Goal: Information Seeking & Learning: Learn about a topic

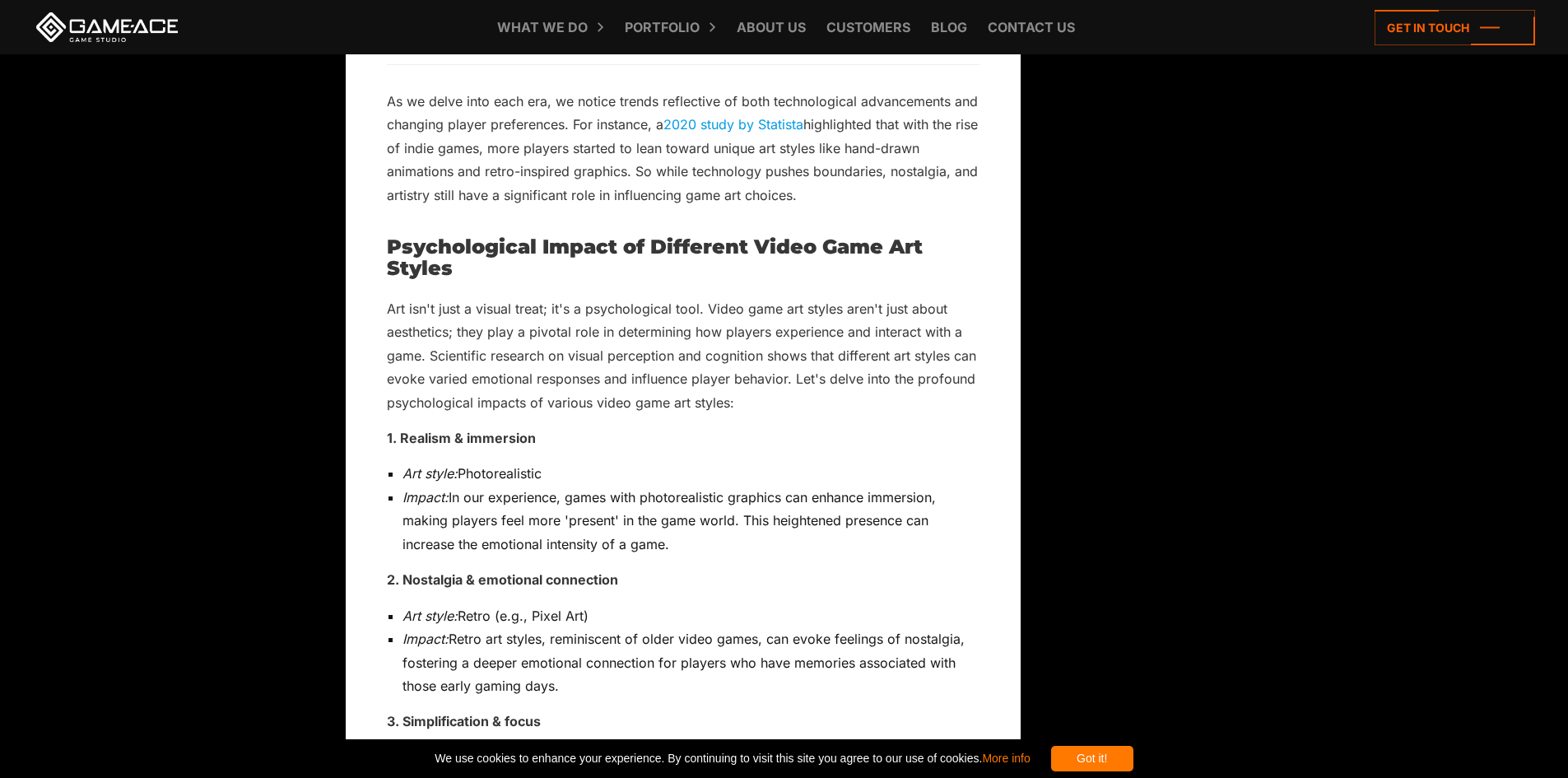
drag, startPoint x: 502, startPoint y: 469, endPoint x: 586, endPoint y: 516, distance: 96.3
click at [586, 604] on ul "Art style: Retro (e.g., Pixel Art) Impact: Retro art styles, reminiscent of old…" at bounding box center [683, 651] width 593 height 93
click at [586, 628] on li "Impact: Retro art styles, reminiscent of older video games, can evoke feelings …" at bounding box center [691, 662] width 577 height 70
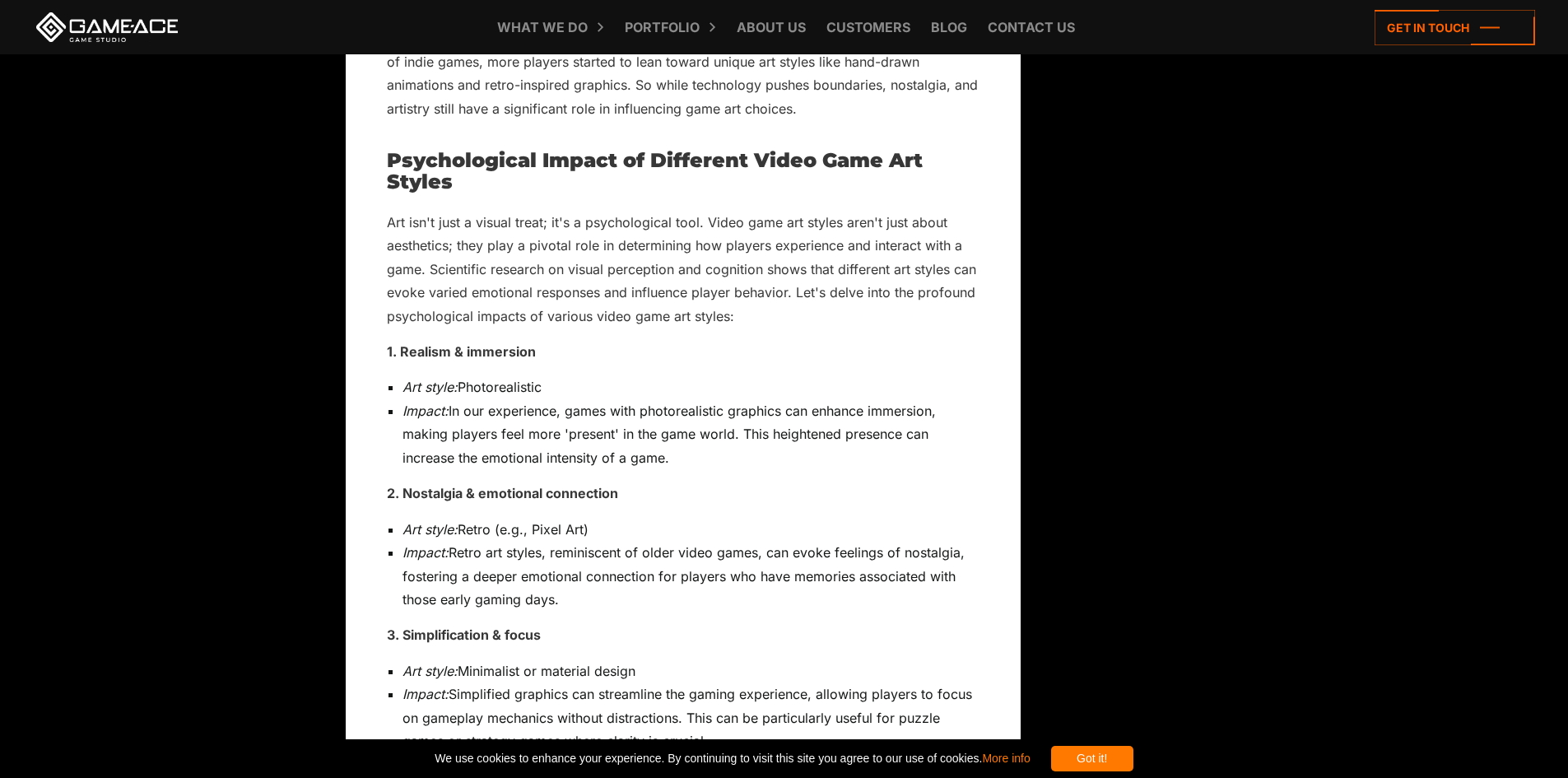
scroll to position [3700, 0]
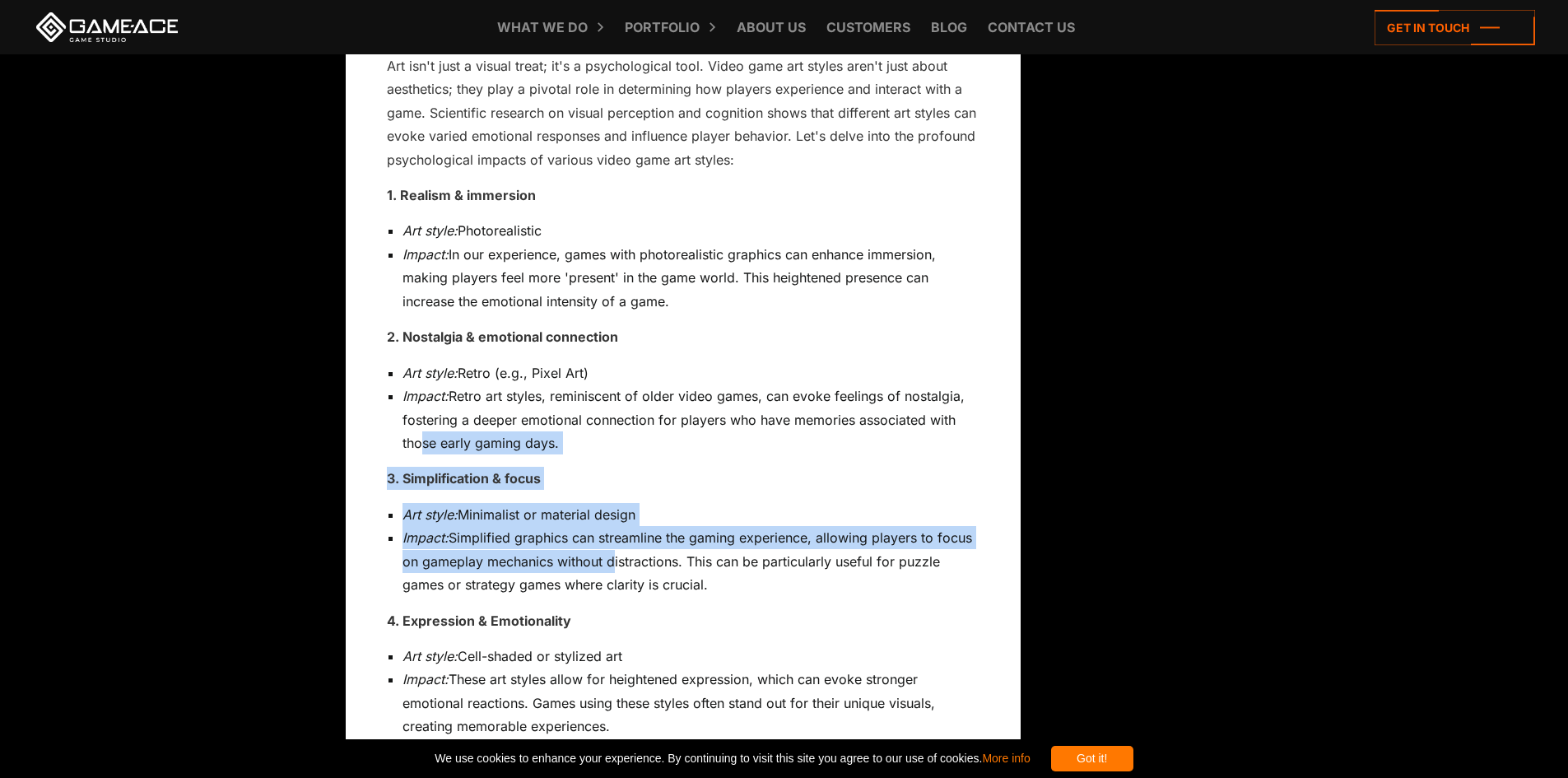
drag, startPoint x: 411, startPoint y: 290, endPoint x: 626, endPoint y: 397, distance: 240.2
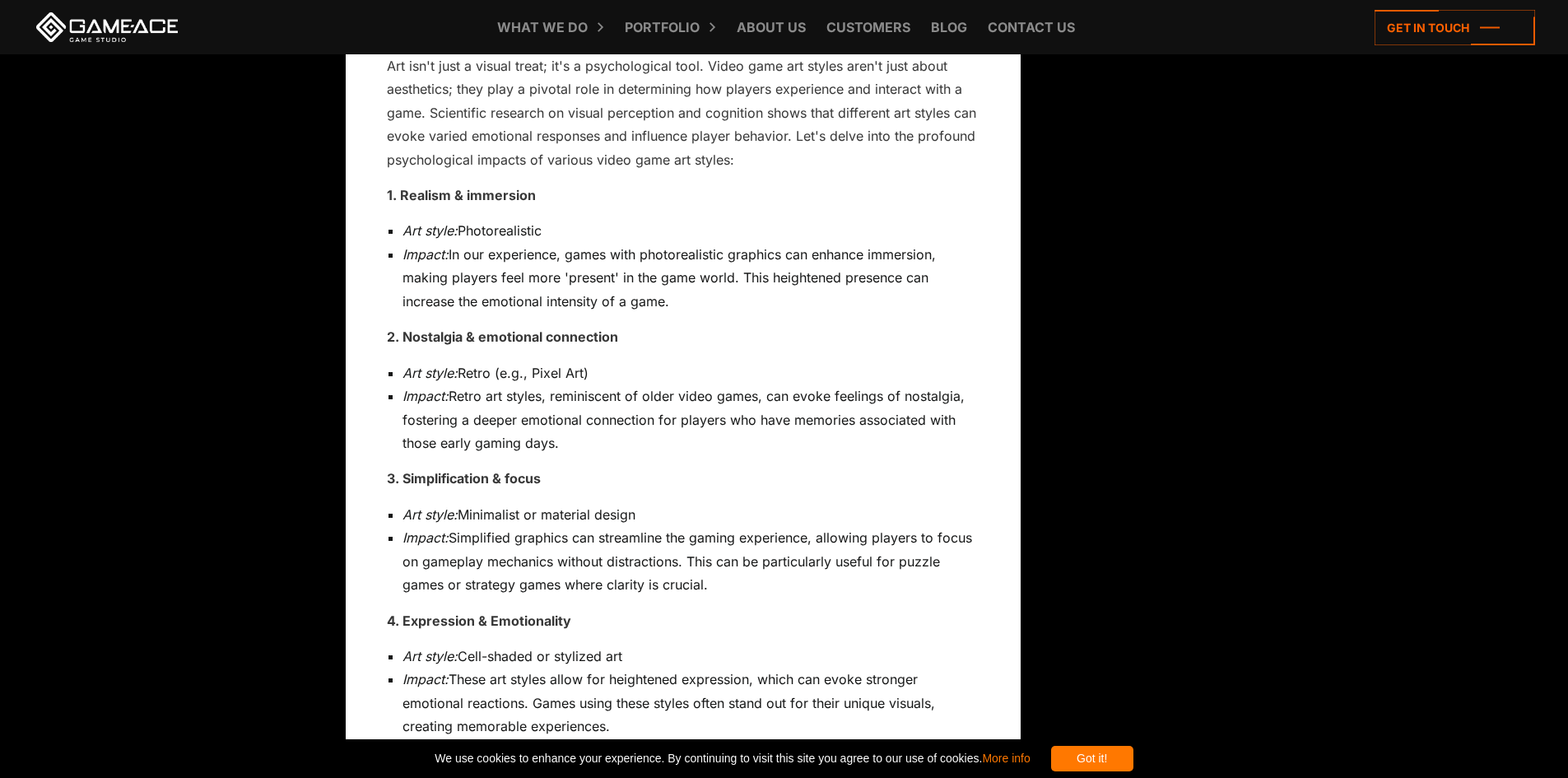
click at [631, 526] on li "Impact: Simplified graphics can streamline the gaming experience, allowing play…" at bounding box center [691, 561] width 577 height 70
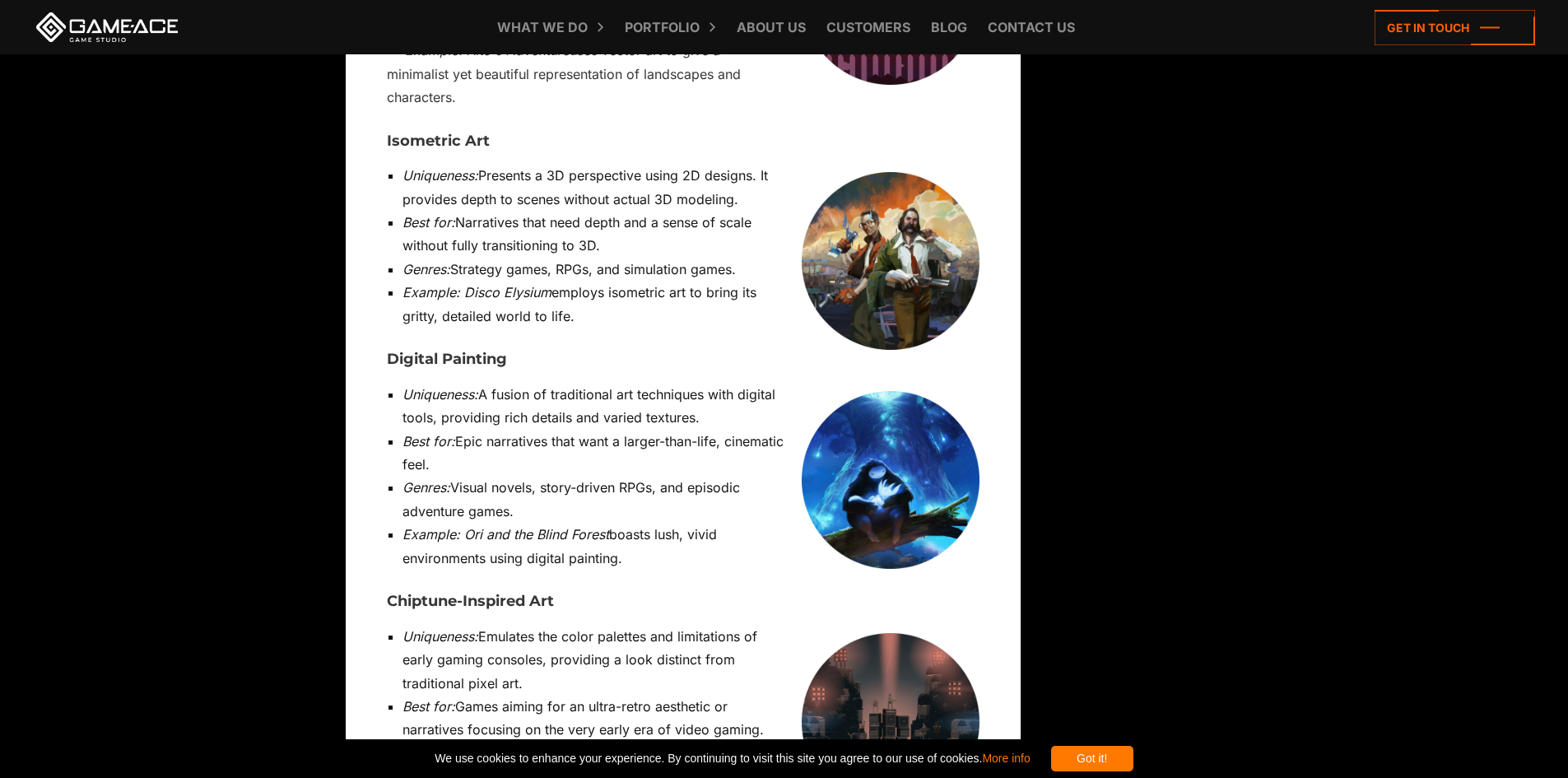
scroll to position [6252, 0]
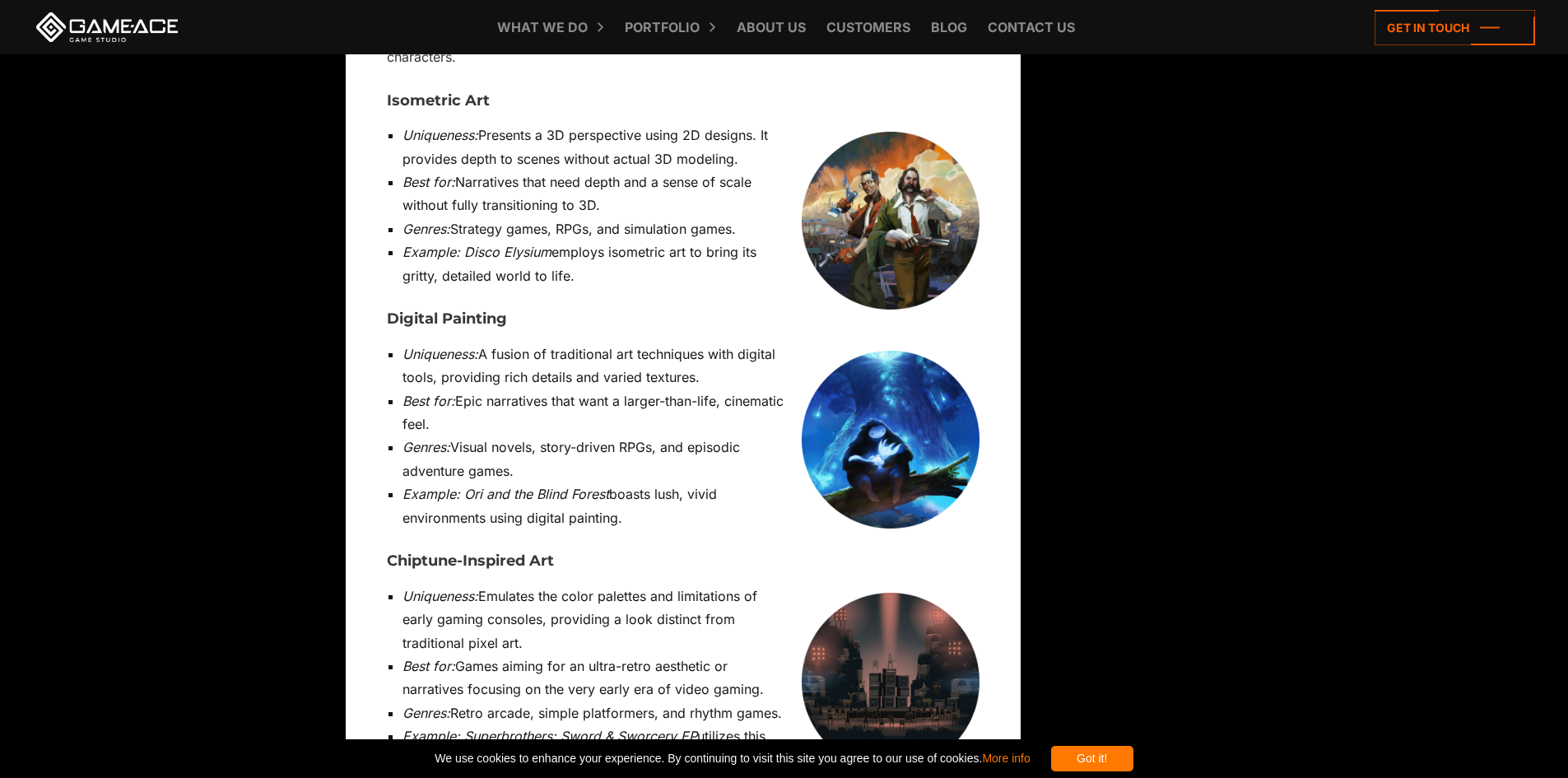
click at [537, 554] on h3 "Chiptune-Inspired Art" at bounding box center [683, 562] width 593 height 16
drag, startPoint x: 537, startPoint y: 353, endPoint x: 387, endPoint y: 346, distance: 150.2
click at [387, 554] on h3 "Chiptune-Inspired Art" at bounding box center [683, 562] width 593 height 16
click at [502, 728] on em "Superbrothers: Sword & Sworcery EP" at bounding box center [581, 736] width 233 height 16
drag, startPoint x: 502, startPoint y: 525, endPoint x: 685, endPoint y: 521, distance: 183.0
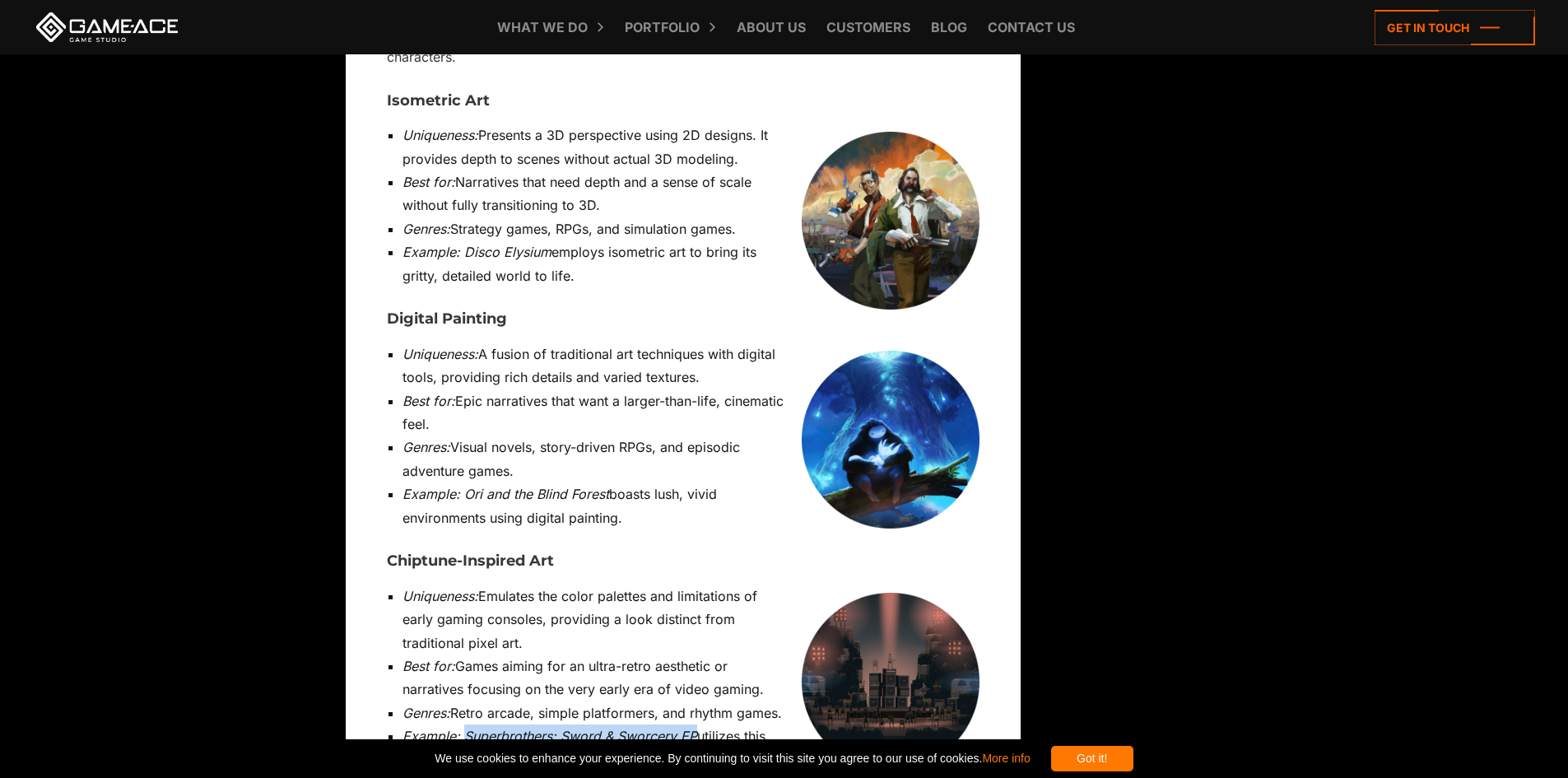
click at [685, 728] on em "Superbrothers: Sword & Sworcery EP" at bounding box center [581, 736] width 233 height 16
click at [611, 585] on li "Uniqueness: Emulates the color palettes and limitations of early gaming console…" at bounding box center [691, 620] width 577 height 70
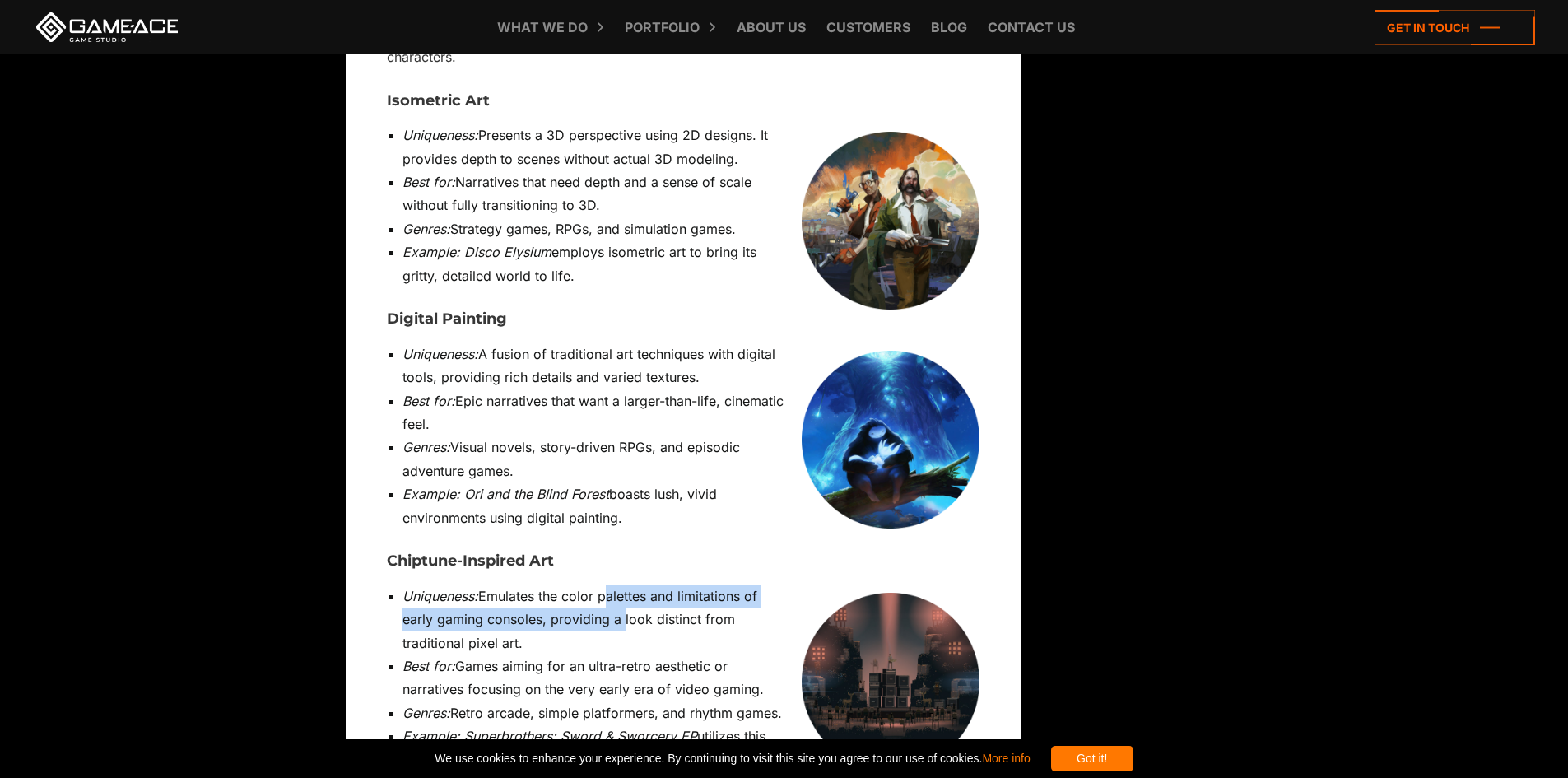
drag, startPoint x: 611, startPoint y: 413, endPoint x: 632, endPoint y: 389, distance: 31.9
click at [632, 585] on li "Uniqueness: Emulates the color palettes and limitations of early gaming console…" at bounding box center [691, 620] width 577 height 70
drag, startPoint x: 632, startPoint y: 389, endPoint x: 540, endPoint y: 428, distance: 99.9
click at [540, 585] on li "Uniqueness: Emulates the color palettes and limitations of early gaming console…" at bounding box center [691, 620] width 577 height 70
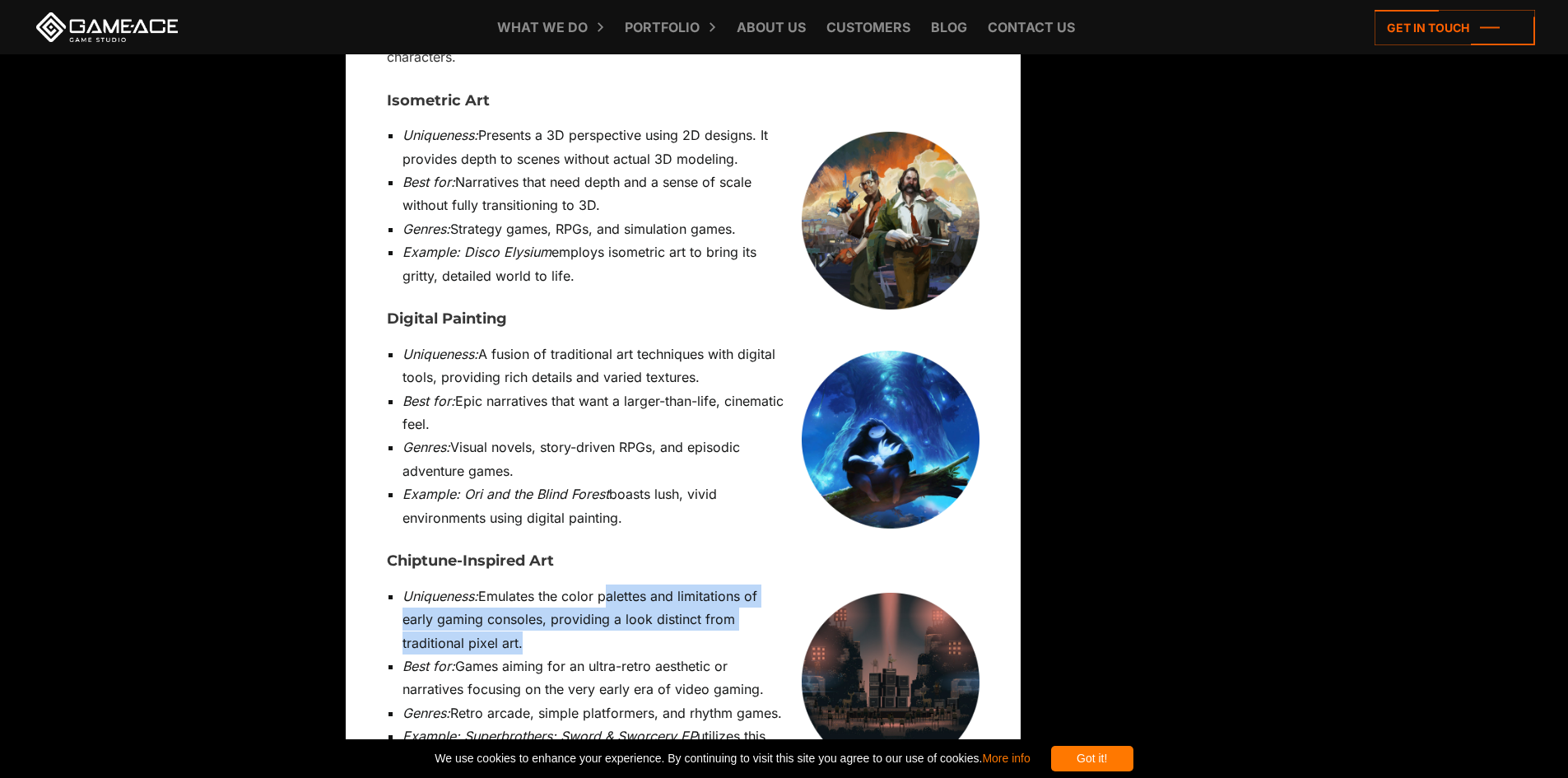
click at [540, 585] on li "Uniqueness: Emulates the color palettes and limitations of early gaming console…" at bounding box center [691, 620] width 577 height 70
drag, startPoint x: 540, startPoint y: 428, endPoint x: 536, endPoint y: 400, distance: 28.3
click at [536, 585] on li "Uniqueness: Emulates the color palettes and limitations of early gaming console…" at bounding box center [691, 620] width 577 height 70
drag, startPoint x: 536, startPoint y: 400, endPoint x: 535, endPoint y: 432, distance: 32.0
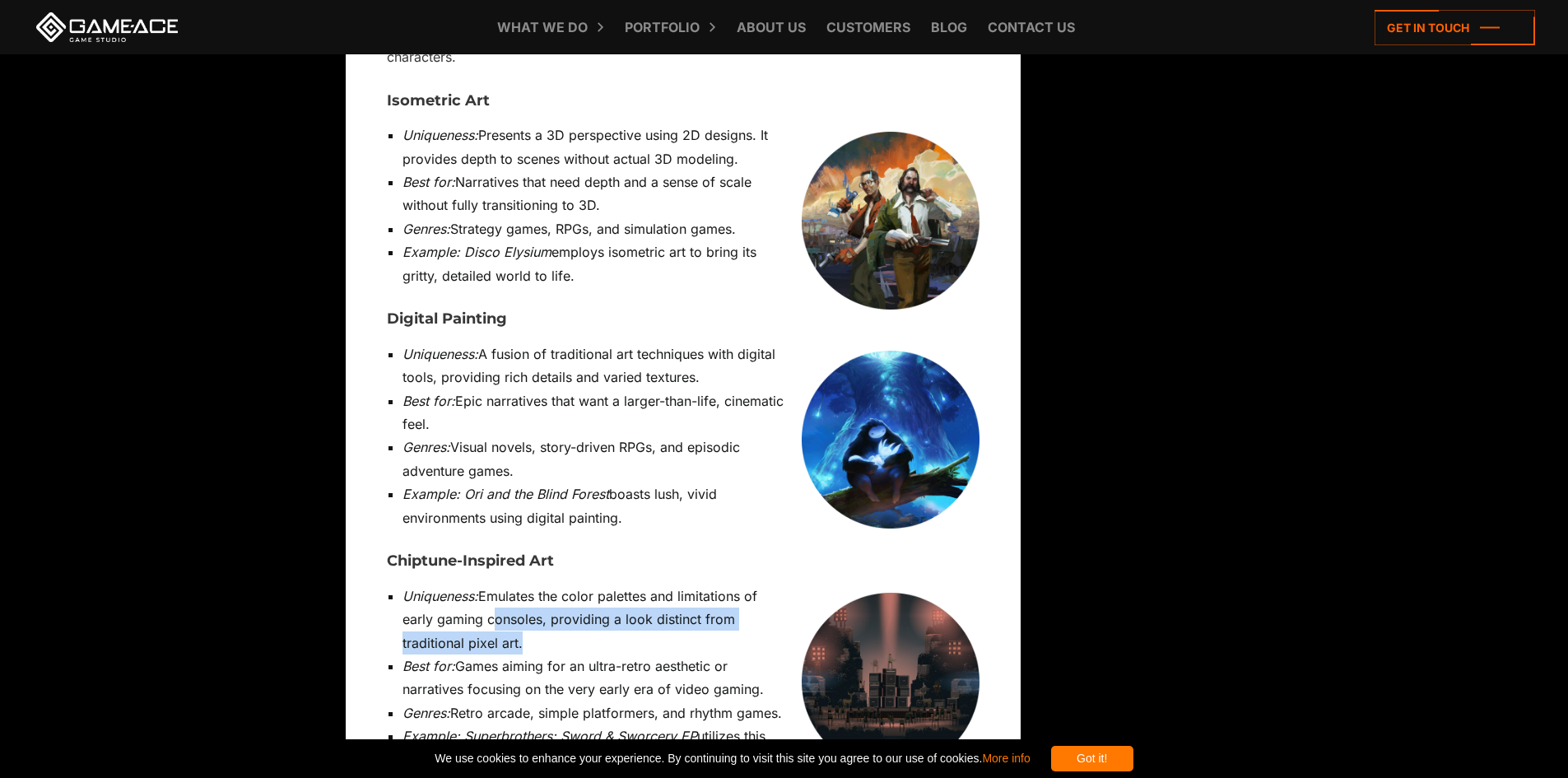
click at [535, 585] on li "Uniqueness: Emulates the color palettes and limitations of early gaming console…" at bounding box center [691, 620] width 577 height 70
click at [403, 554] on h3 "Chiptune-Inspired Art" at bounding box center [683, 562] width 593 height 16
drag, startPoint x: 403, startPoint y: 348, endPoint x: 421, endPoint y: 346, distance: 18.1
click at [421, 554] on h3 "Chiptune-Inspired Art" at bounding box center [683, 562] width 593 height 16
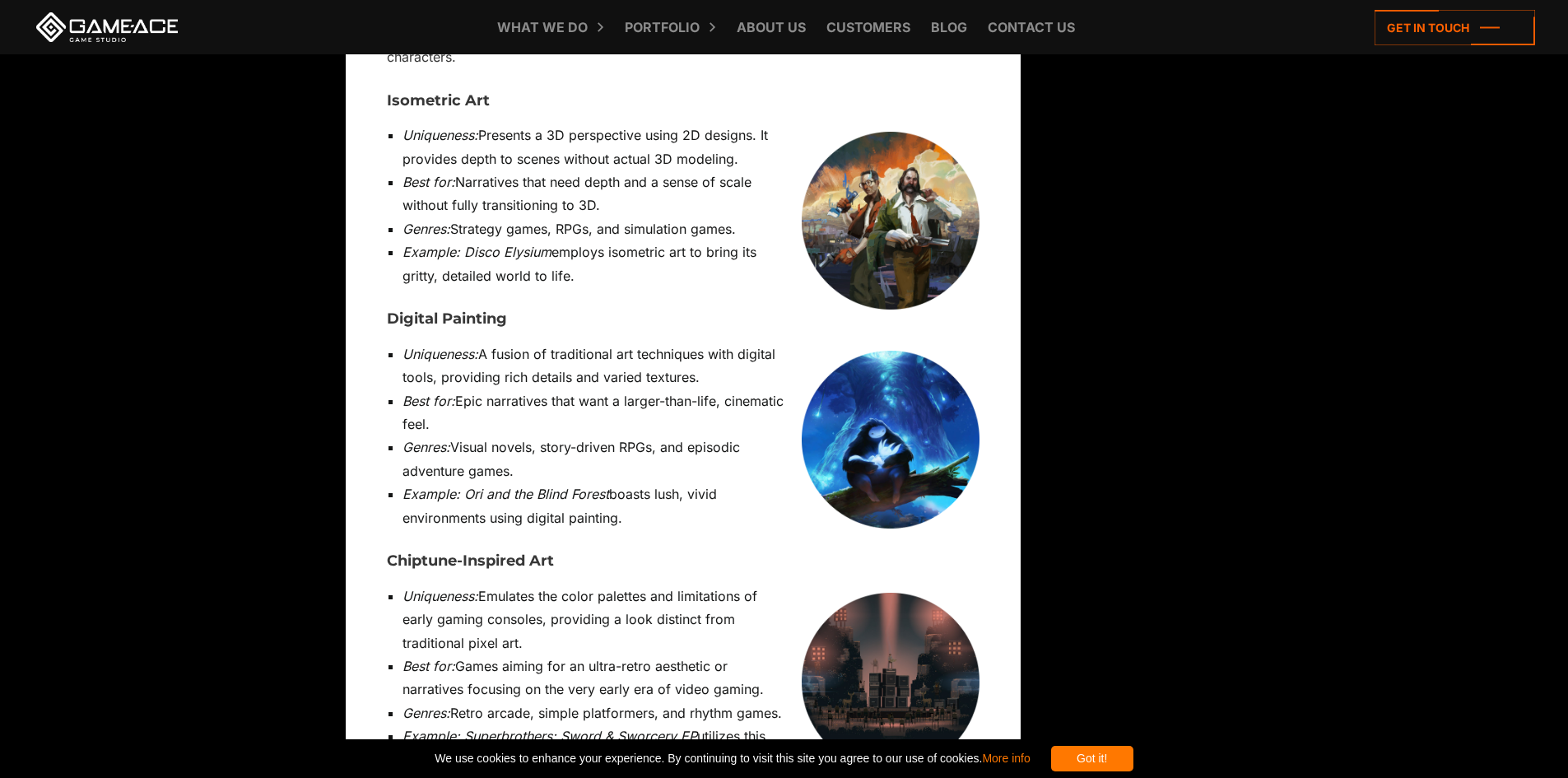
click at [558, 585] on li "Uniqueness: Emulates the color palettes and limitations of early gaming console…" at bounding box center [691, 620] width 577 height 70
click at [579, 654] on li "Best for: Games aiming for an ultra-retro aesthetic or narratives focusing on t…" at bounding box center [691, 677] width 577 height 47
drag, startPoint x: 579, startPoint y: 465, endPoint x: 672, endPoint y: 450, distance: 94.2
click at [672, 654] on li "Best for: Games aiming for an ultra-retro aesthetic or narratives focusing on t…" at bounding box center [691, 677] width 577 height 47
click at [673, 654] on li "Best for: Games aiming for an ultra-retro aesthetic or narratives focusing on t…" at bounding box center [691, 677] width 577 height 47
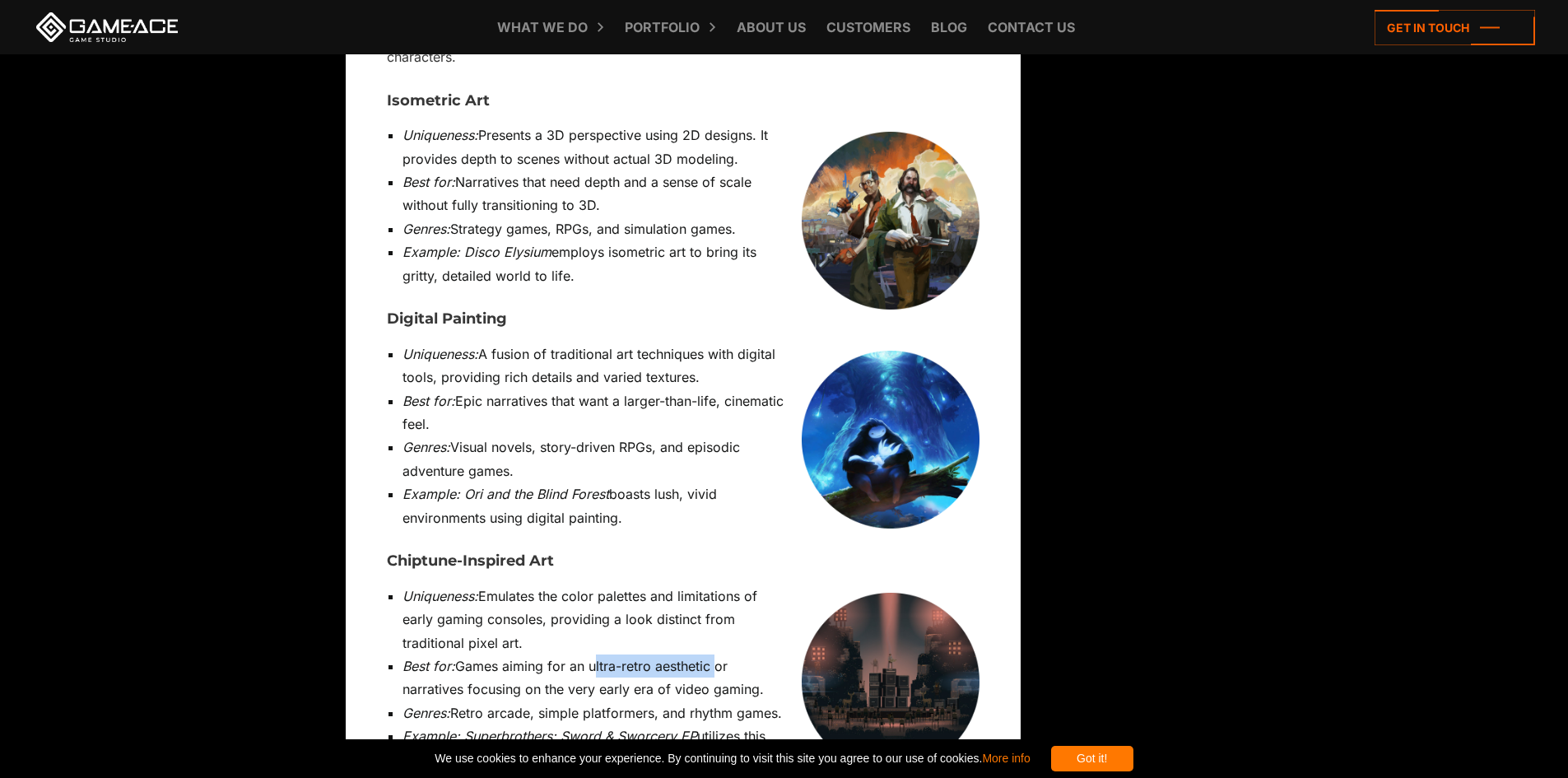
drag, startPoint x: 673, startPoint y: 450, endPoint x: 603, endPoint y: 455, distance: 70.2
click at [603, 654] on li "Best for: Games aiming for an ultra-retro aesthetic or narratives focusing on t…" at bounding box center [691, 677] width 577 height 47
drag, startPoint x: 603, startPoint y: 455, endPoint x: 611, endPoint y: 478, distance: 24.4
click at [611, 654] on li "Best for: Games aiming for an ultra-retro aesthetic or narratives focusing on t…" at bounding box center [691, 677] width 577 height 47
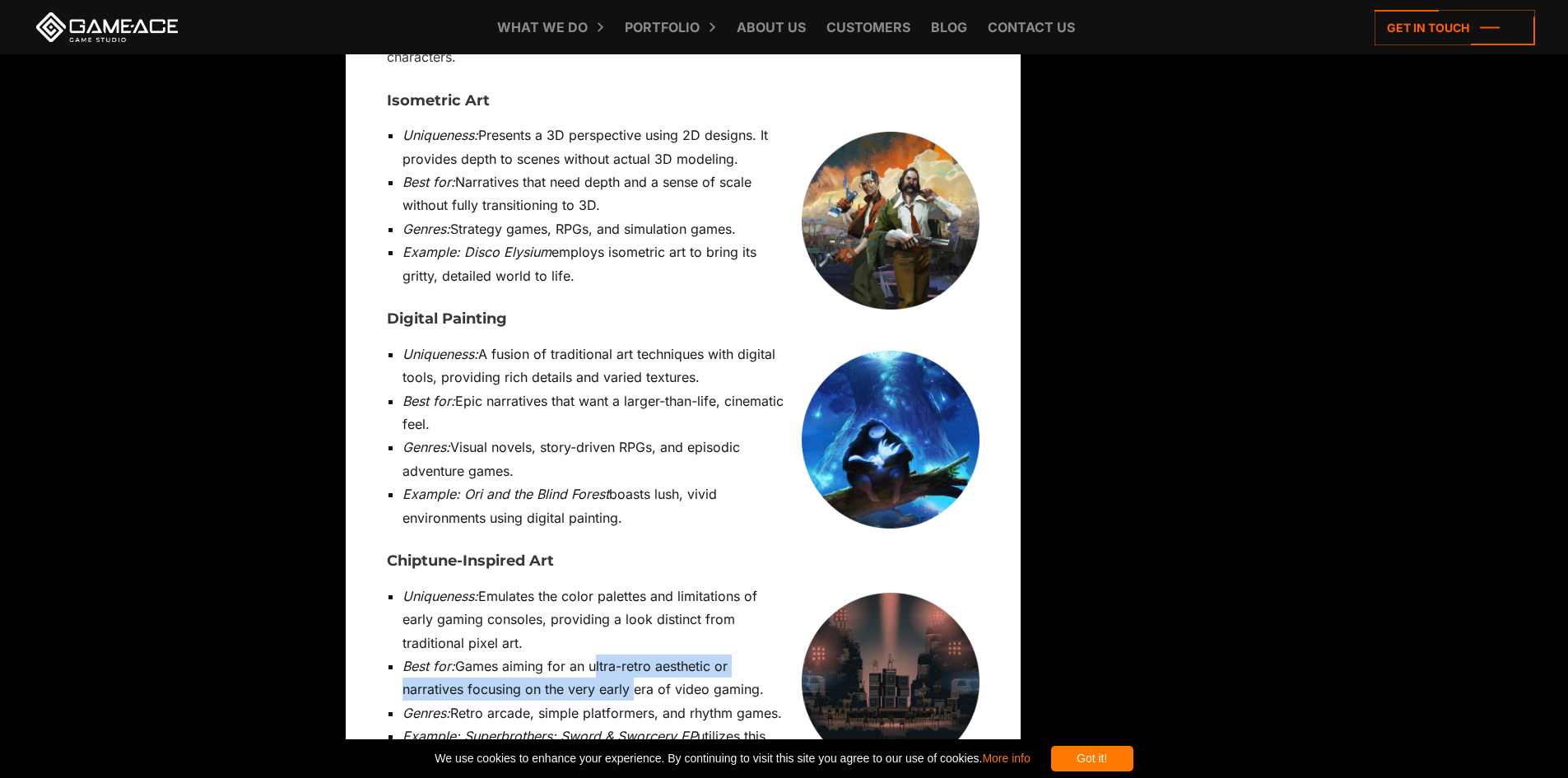
click at [611, 654] on li "Best for: Games aiming for an ultra-retro aesthetic or narratives focusing on t…" at bounding box center [691, 677] width 577 height 47
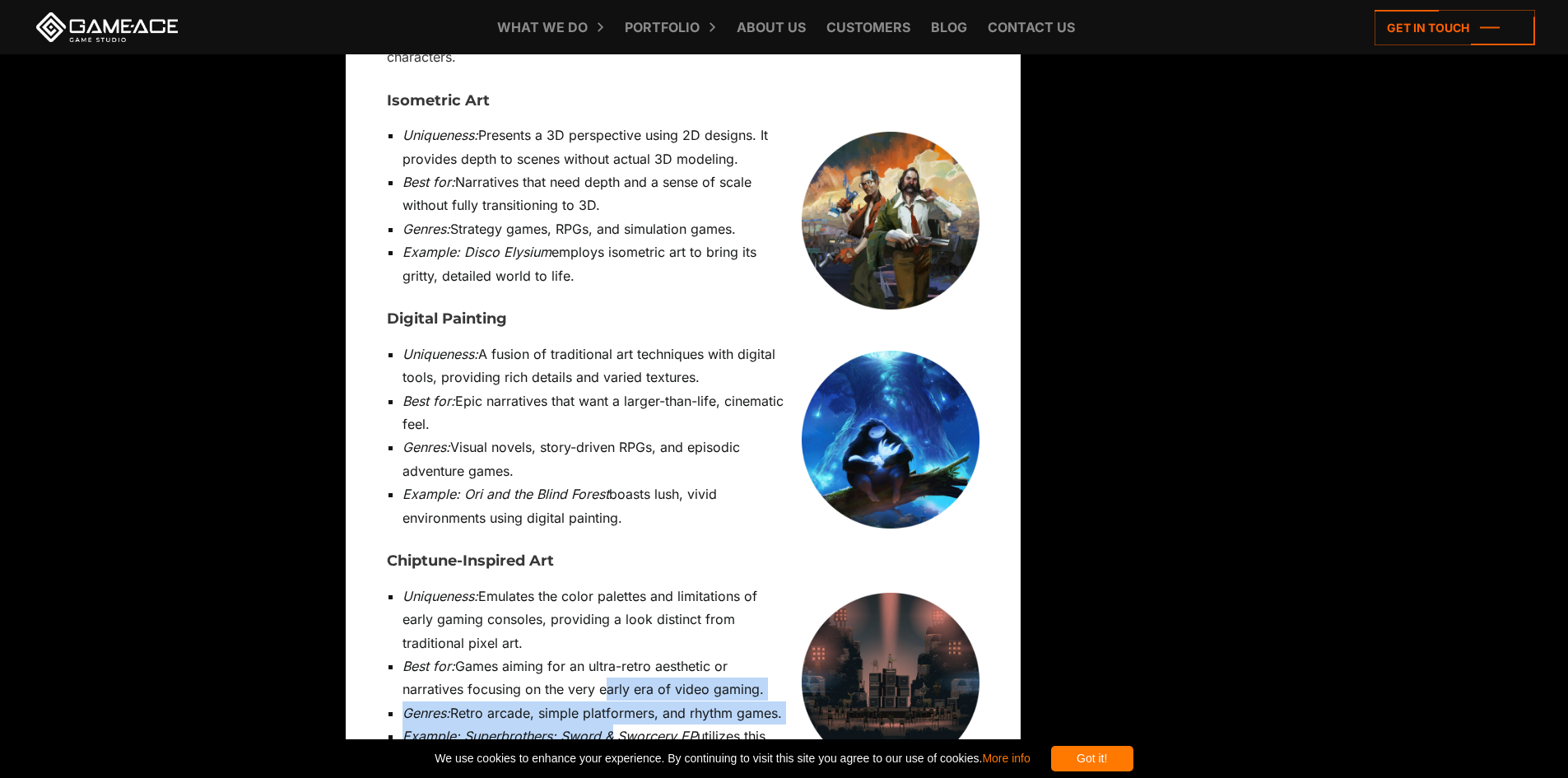
drag, startPoint x: 611, startPoint y: 478, endPoint x: 604, endPoint y: 516, distance: 38.6
click at [604, 585] on ul "Uniqueness: Emulates the color palettes and limitations of early gaming console…" at bounding box center [683, 678] width 593 height 188
click at [604, 725] on li "Example: Superbrothers: Sword & Sworcery EP utilizes this aesthetic for a uniqu…" at bounding box center [691, 748] width 577 height 47
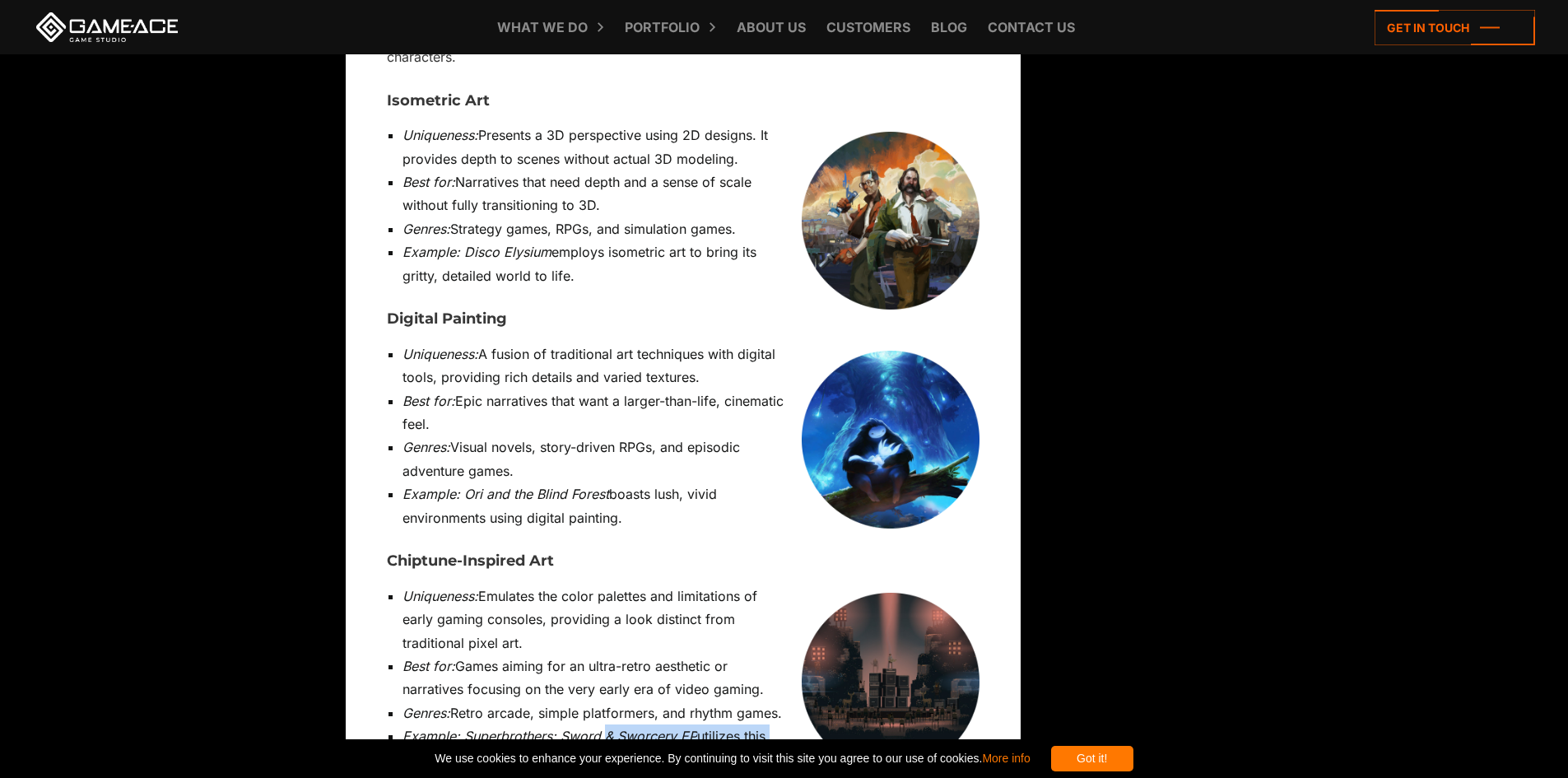
drag, startPoint x: 604, startPoint y: 516, endPoint x: 605, endPoint y: 558, distance: 42.0
click at [605, 725] on li "Example: Superbrothers: Sword & Sworcery EP utilizes this aesthetic for a uniqu…" at bounding box center [691, 748] width 577 height 47
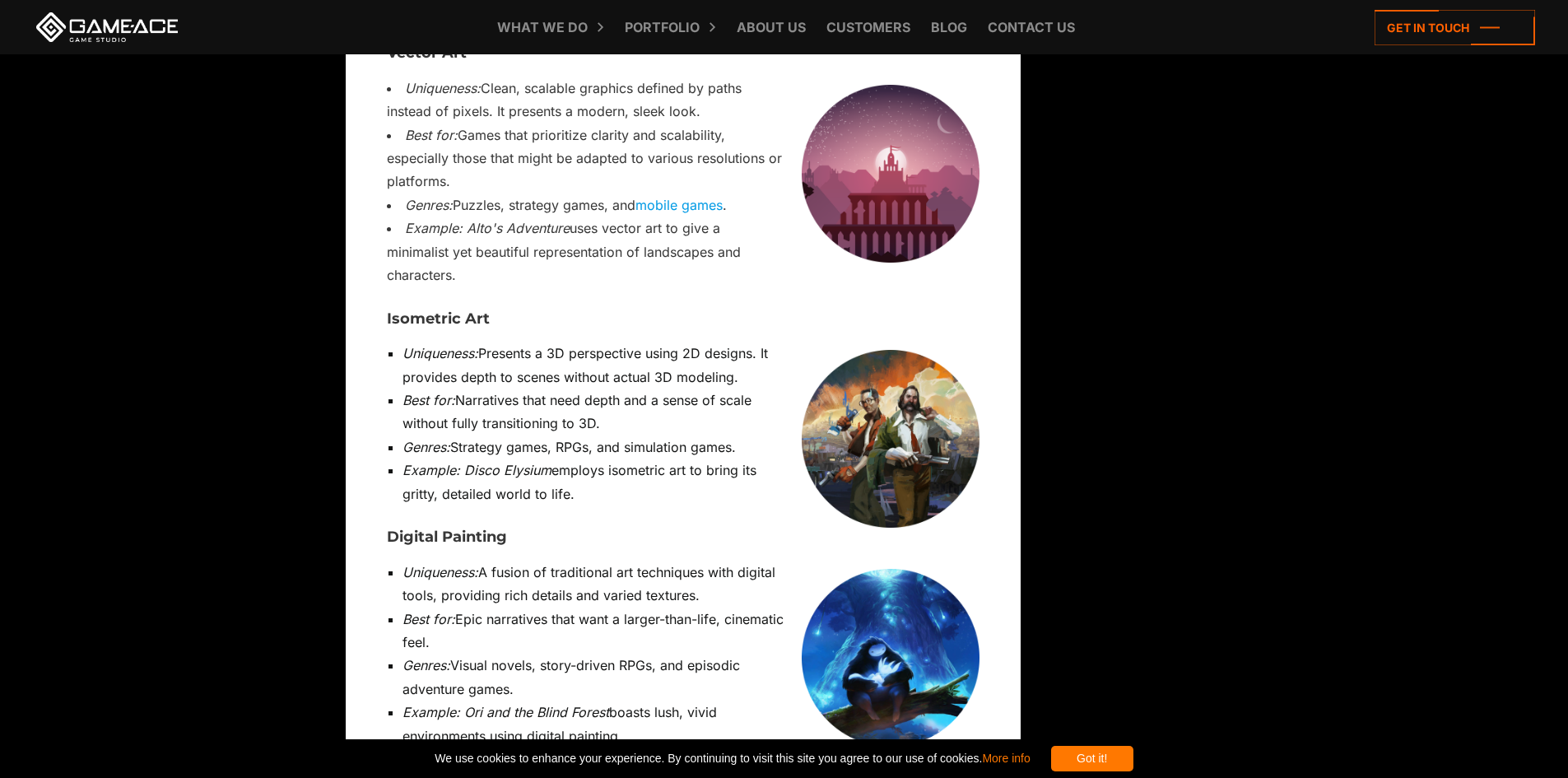
scroll to position [6006, 0]
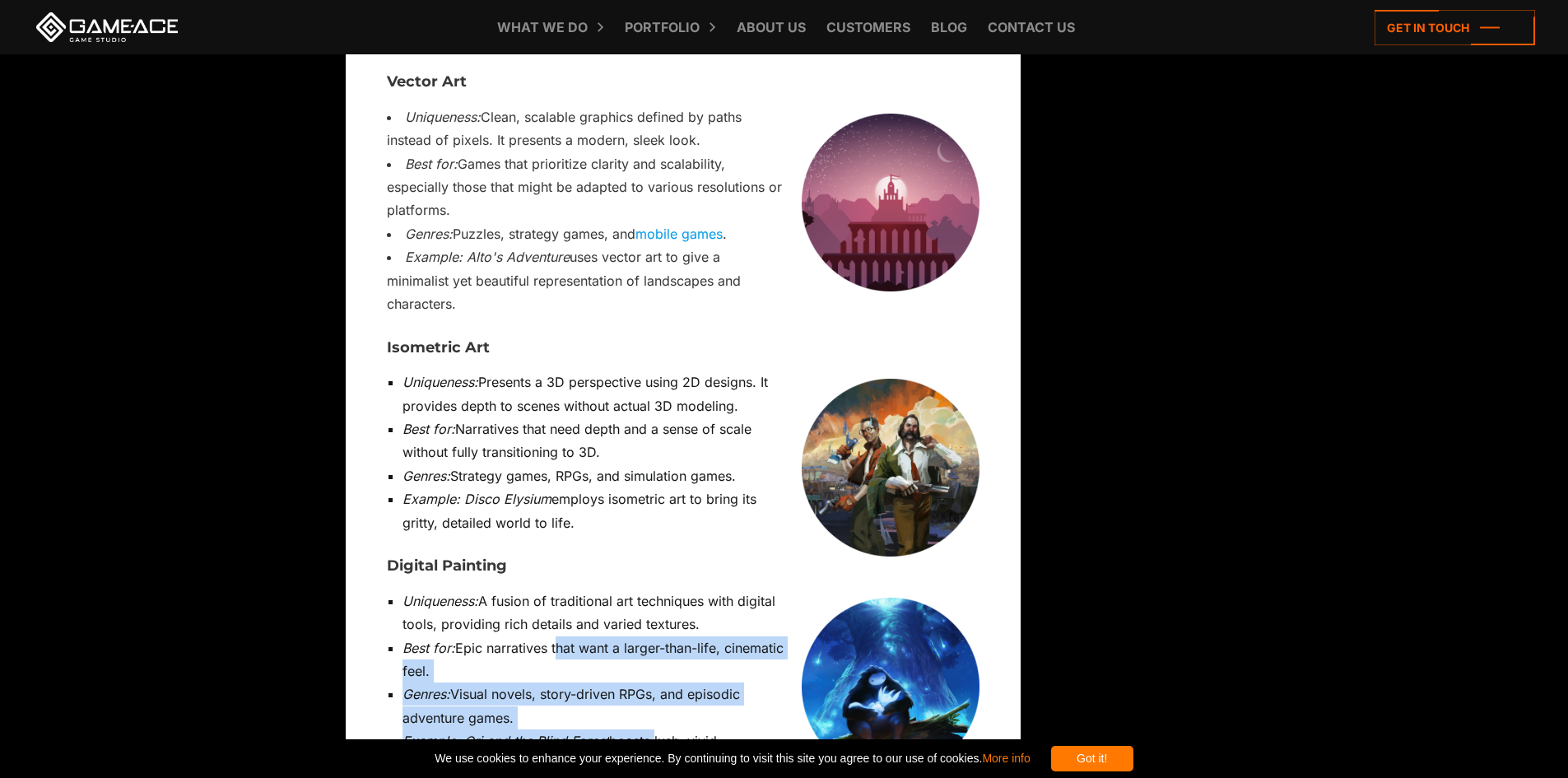
drag, startPoint x: 635, startPoint y: 538, endPoint x: 556, endPoint y: 429, distance: 134.6
click at [556, 589] on ul "Uniqueness: A fusion of traditional art techniques with digital tools, providin…" at bounding box center [683, 683] width 593 height 188
click at [556, 636] on li "Best for: Epic narratives that want a larger-than-life, cinematic feel." at bounding box center [691, 660] width 577 height 47
drag, startPoint x: 444, startPoint y: 438, endPoint x: 581, endPoint y: 455, distance: 138.1
click at [581, 636] on li "Best for: Epic narratives that want a larger-than-life, cinematic feel." at bounding box center [691, 660] width 577 height 47
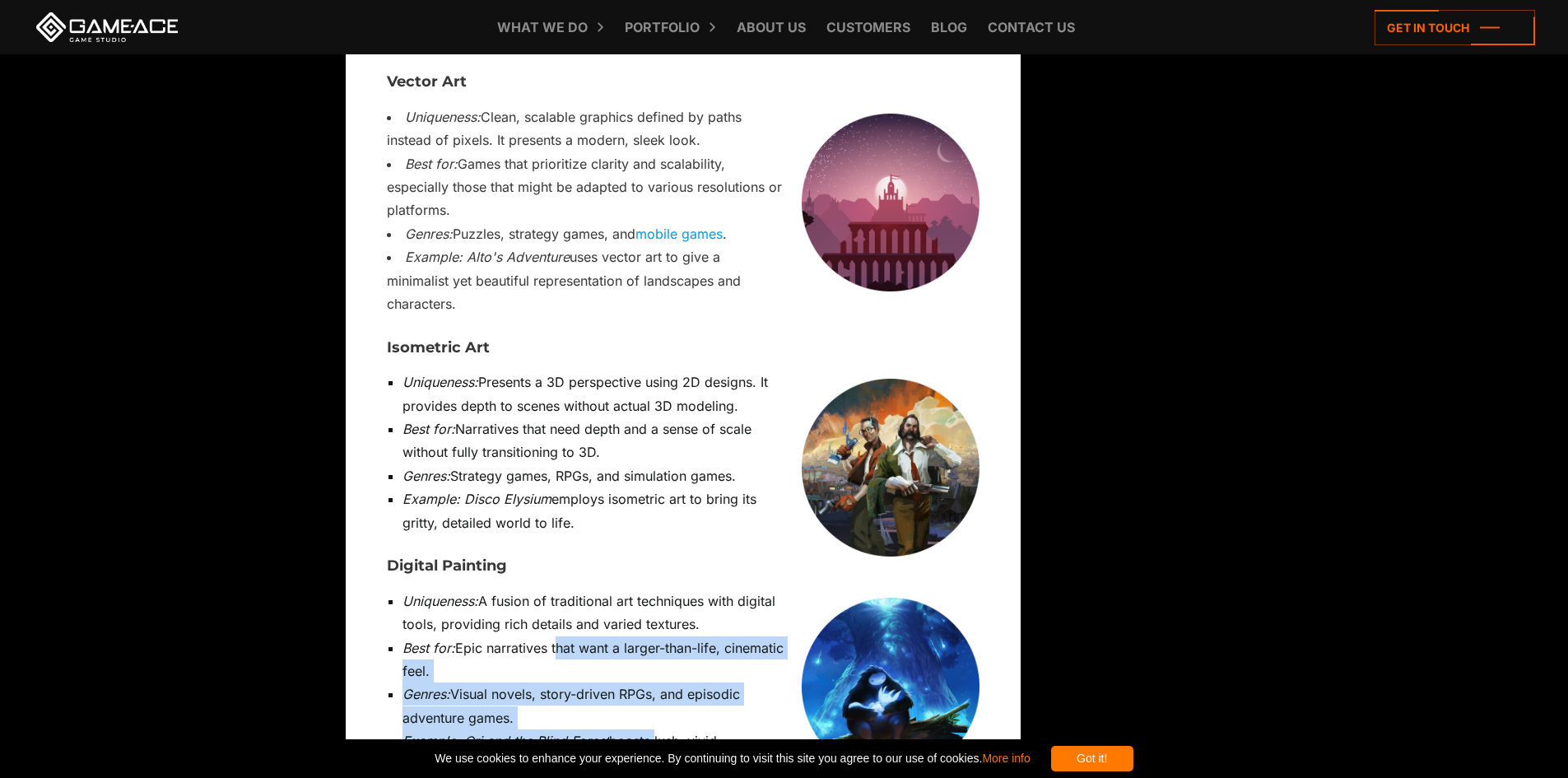
click at [581, 636] on li "Best for: Epic narratives that want a larger-than-life, cinematic feel." at bounding box center [691, 660] width 577 height 47
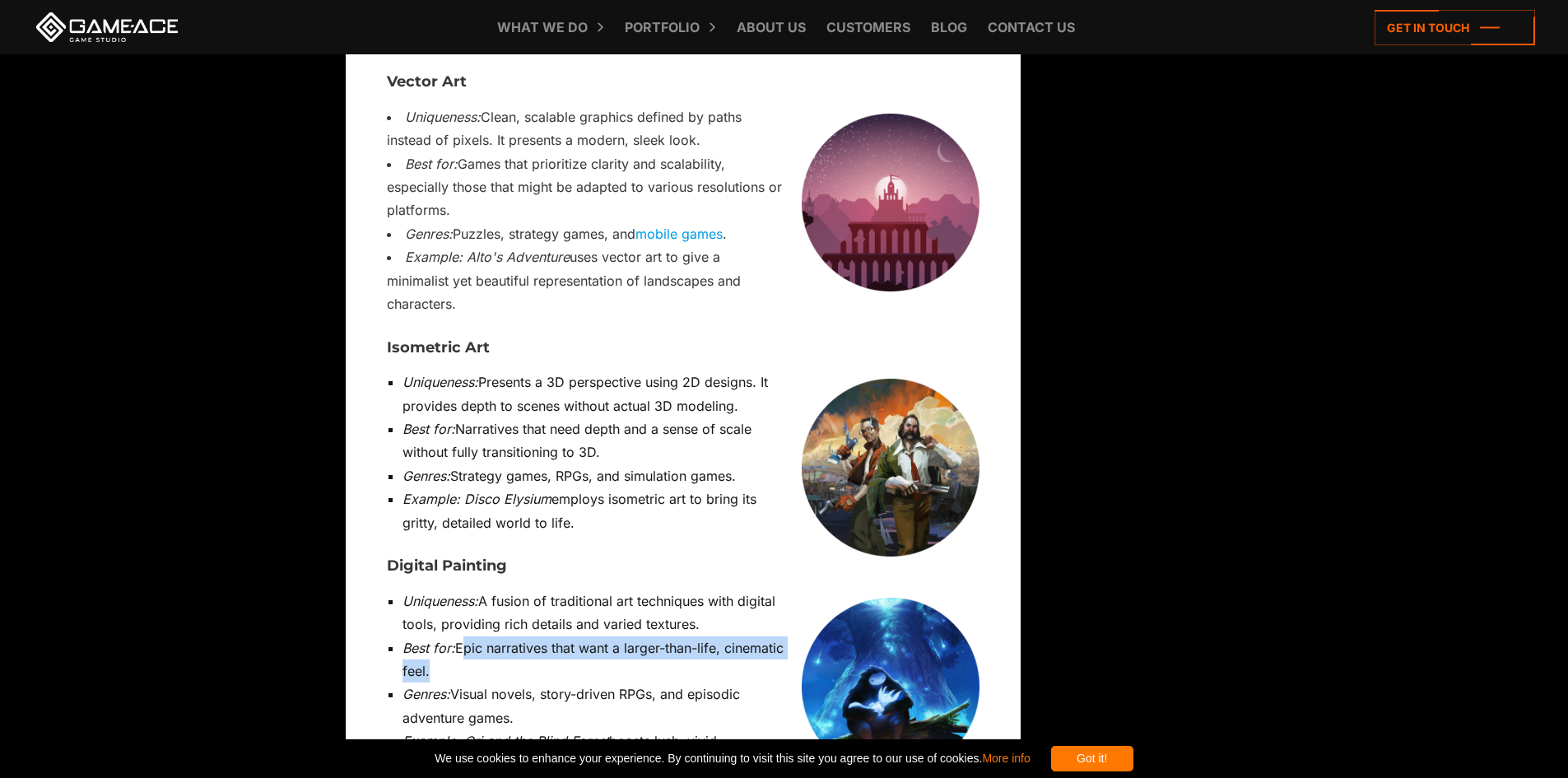
drag, startPoint x: 581, startPoint y: 455, endPoint x: 465, endPoint y: 433, distance: 118.1
click at [465, 636] on li "Best for: Epic narratives that want a larger-than-life, cinematic feel." at bounding box center [691, 660] width 577 height 47
drag, startPoint x: 465, startPoint y: 433, endPoint x: 518, endPoint y: 453, distance: 56.6
click at [518, 636] on li "Best for: Epic narratives that want a larger-than-life, cinematic feel." at bounding box center [691, 660] width 577 height 47
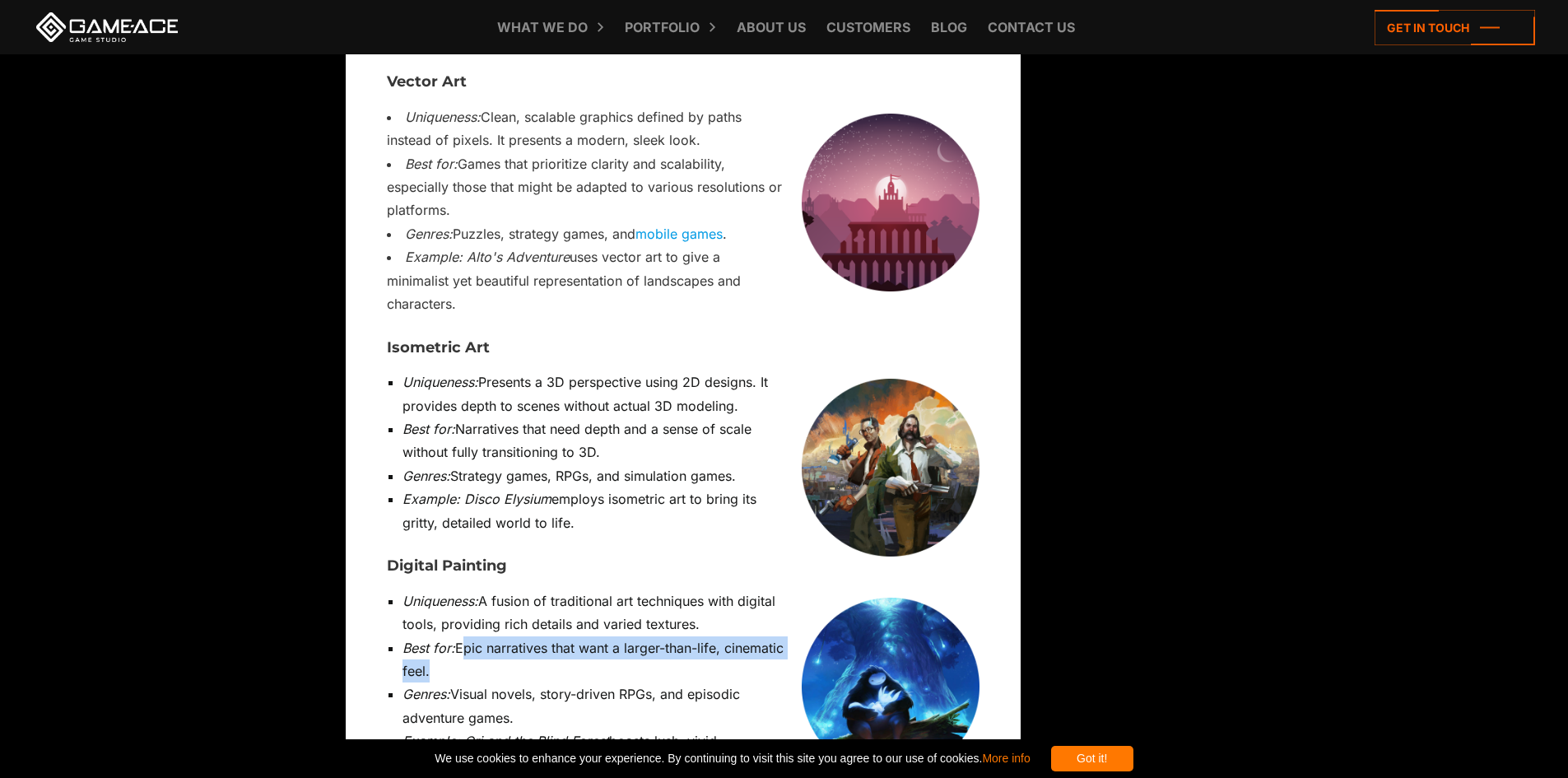
click at [518, 636] on li "Best for: Epic narratives that want a larger-than-life, cinematic feel." at bounding box center [691, 660] width 577 height 47
drag, startPoint x: 518, startPoint y: 453, endPoint x: 608, endPoint y: 503, distance: 103.0
click at [608, 589] on ul "Uniqueness: A fusion of traditional art techniques with digital tools, providin…" at bounding box center [683, 683] width 593 height 188
click at [608, 683] on li "Genres: Visual novels, story-driven RPGs, and episodic adventure games." at bounding box center [691, 706] width 577 height 47
drag, startPoint x: 608, startPoint y: 503, endPoint x: 635, endPoint y: 564, distance: 66.7
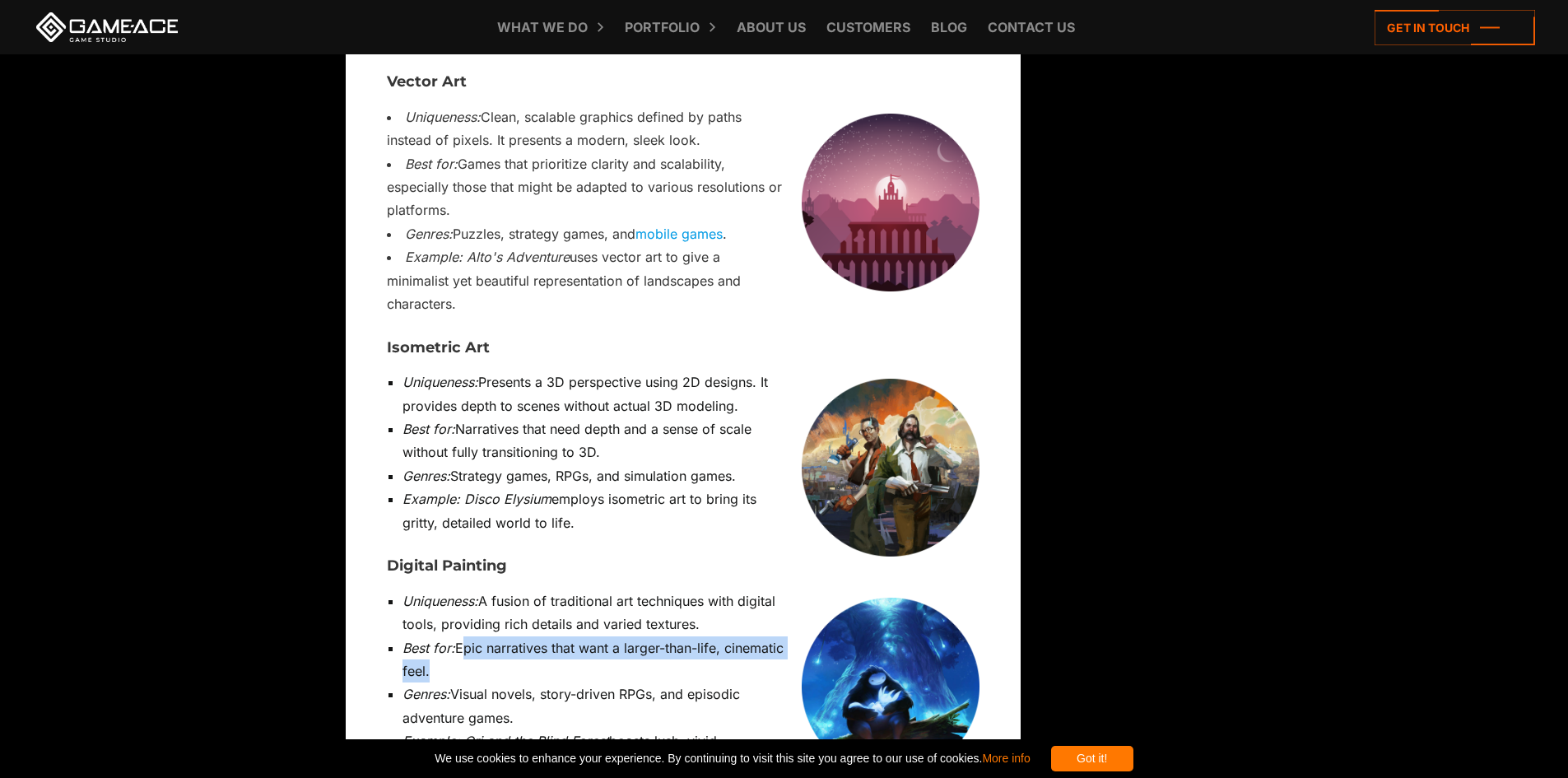
click at [626, 589] on ul "Uniqueness: A fusion of traditional art techniques with digital tools, providin…" at bounding box center [683, 683] width 593 height 188
click at [635, 729] on li "Example: Ori and the Blind Forest boasts lush, vivid environments using digital…" at bounding box center [691, 752] width 577 height 47
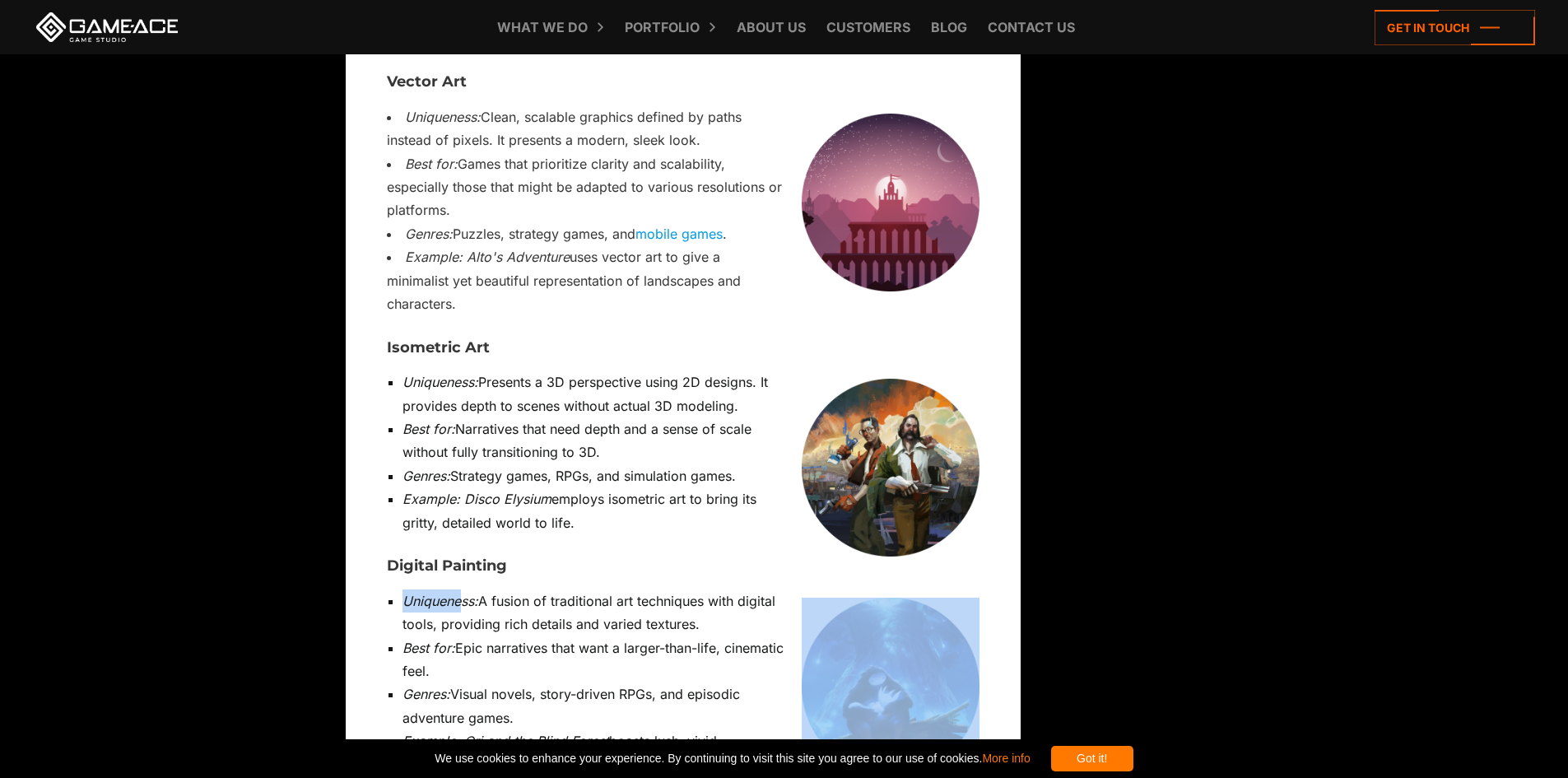
drag, startPoint x: 461, startPoint y: 382, endPoint x: 815, endPoint y: 434, distance: 357.8
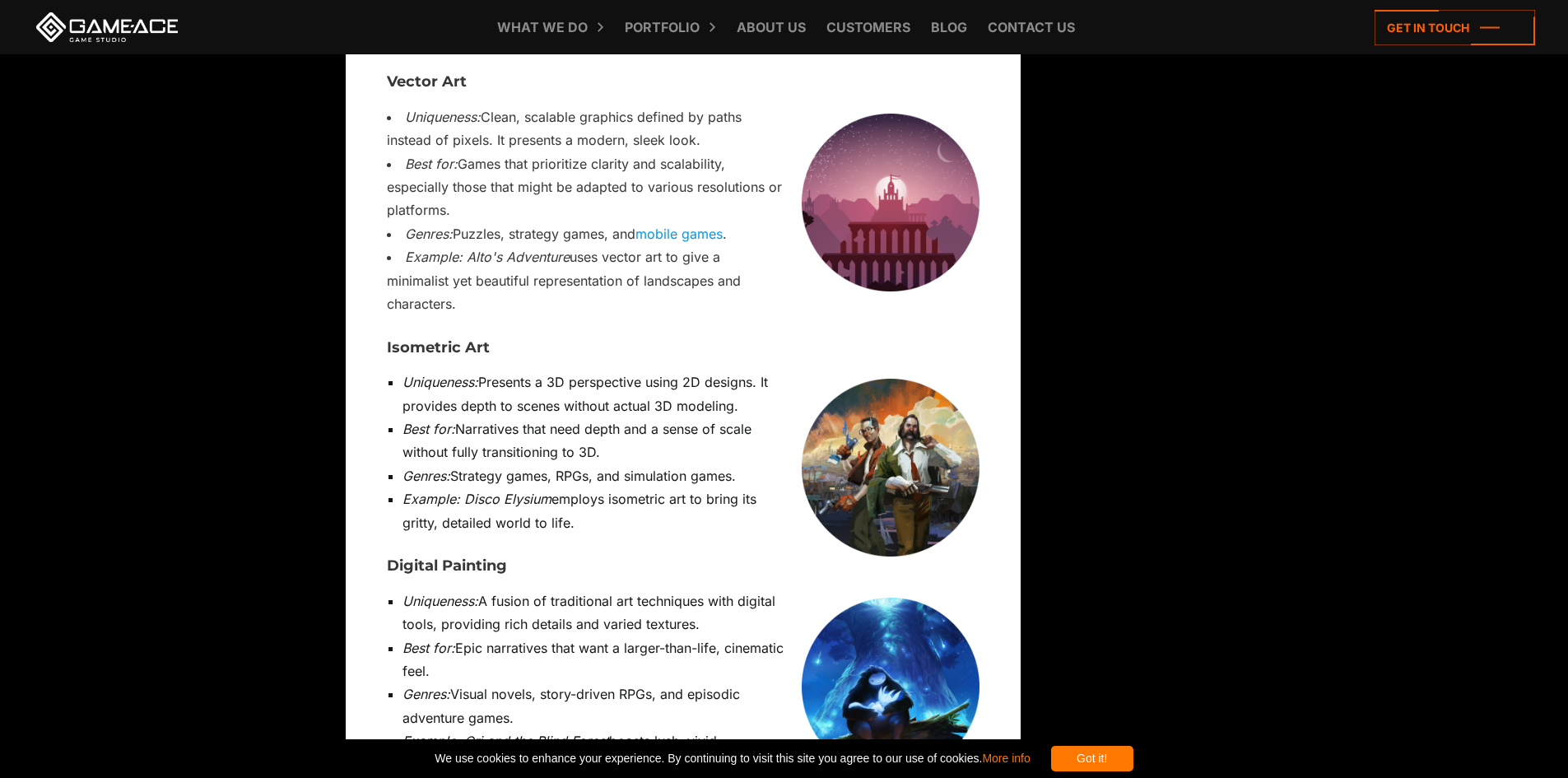
click at [765, 589] on li "Uniqueness: A fusion of traditional art techniques with digital tools, providin…" at bounding box center [691, 612] width 577 height 47
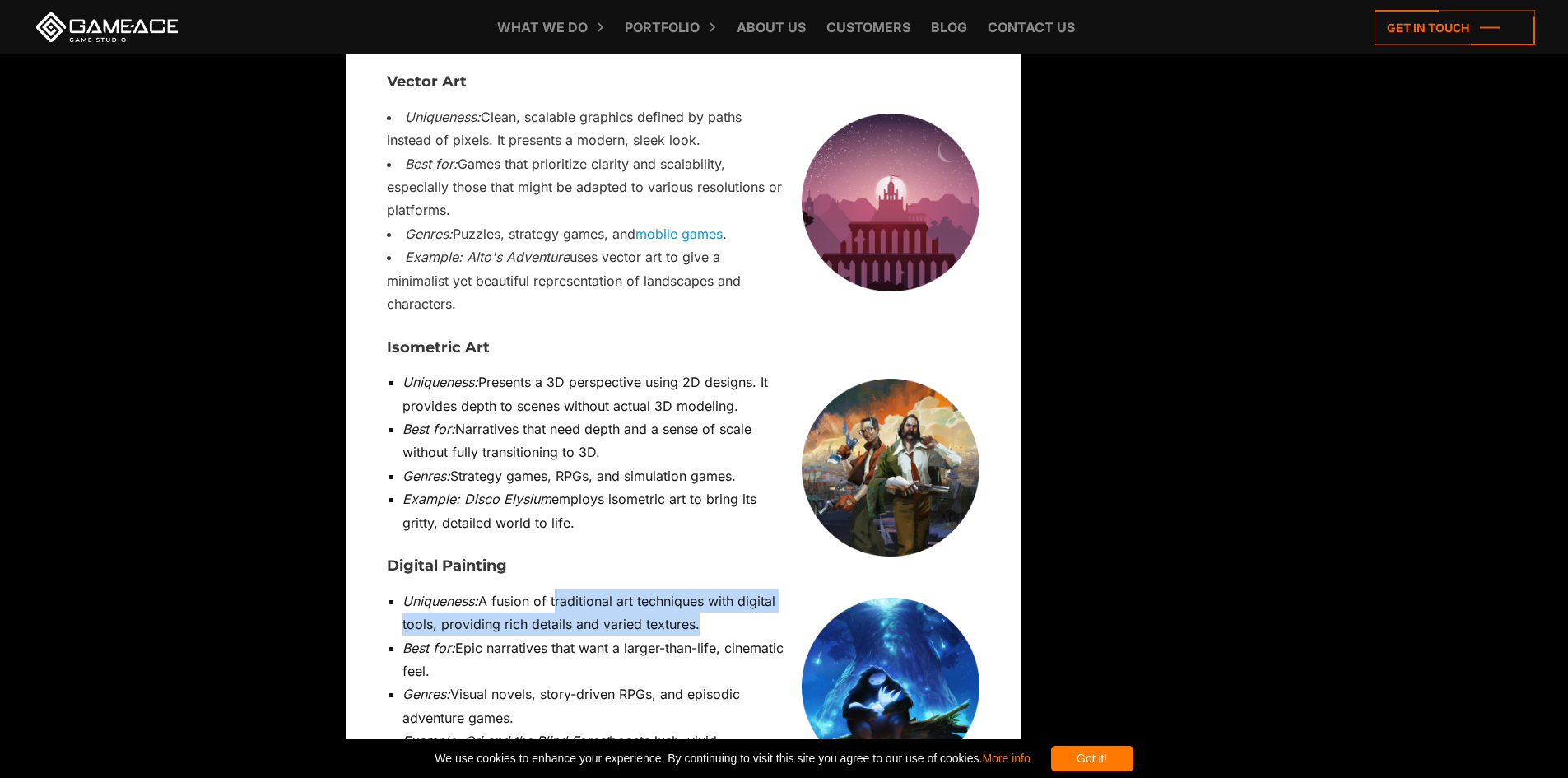
drag, startPoint x: 764, startPoint y: 417, endPoint x: 561, endPoint y: 390, distance: 204.8
click at [561, 589] on li "Uniqueness: A fusion of traditional art techniques with digital tools, providin…" at bounding box center [691, 612] width 577 height 47
click at [558, 589] on li "Uniqueness: A fusion of traditional art techniques with digital tools, providin…" at bounding box center [691, 612] width 577 height 47
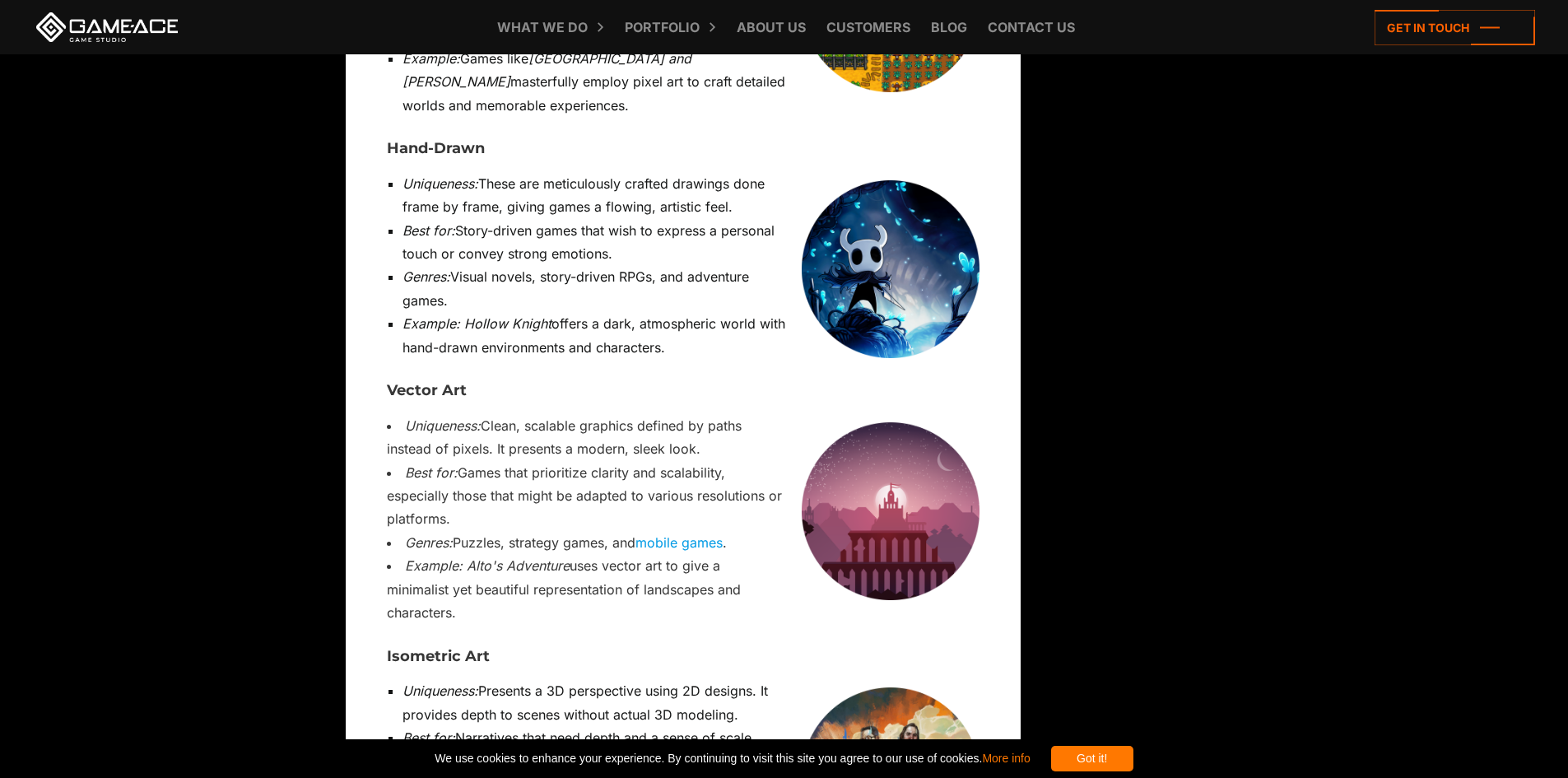
scroll to position [5677, 0]
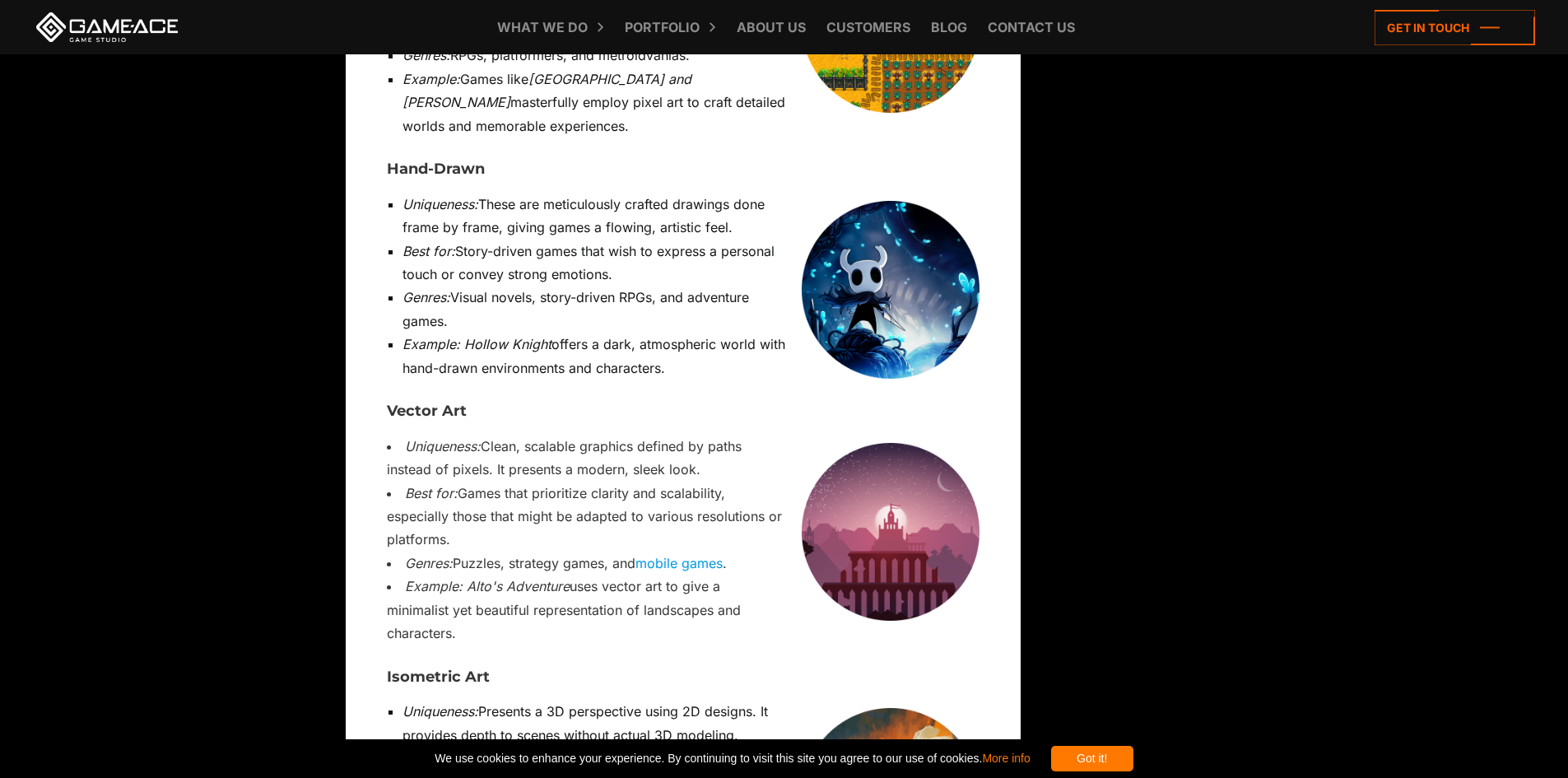
drag, startPoint x: 521, startPoint y: 488, endPoint x: 609, endPoint y: 636, distance: 172.2
drag, startPoint x: 465, startPoint y: 611, endPoint x: 532, endPoint y: 620, distance: 67.6
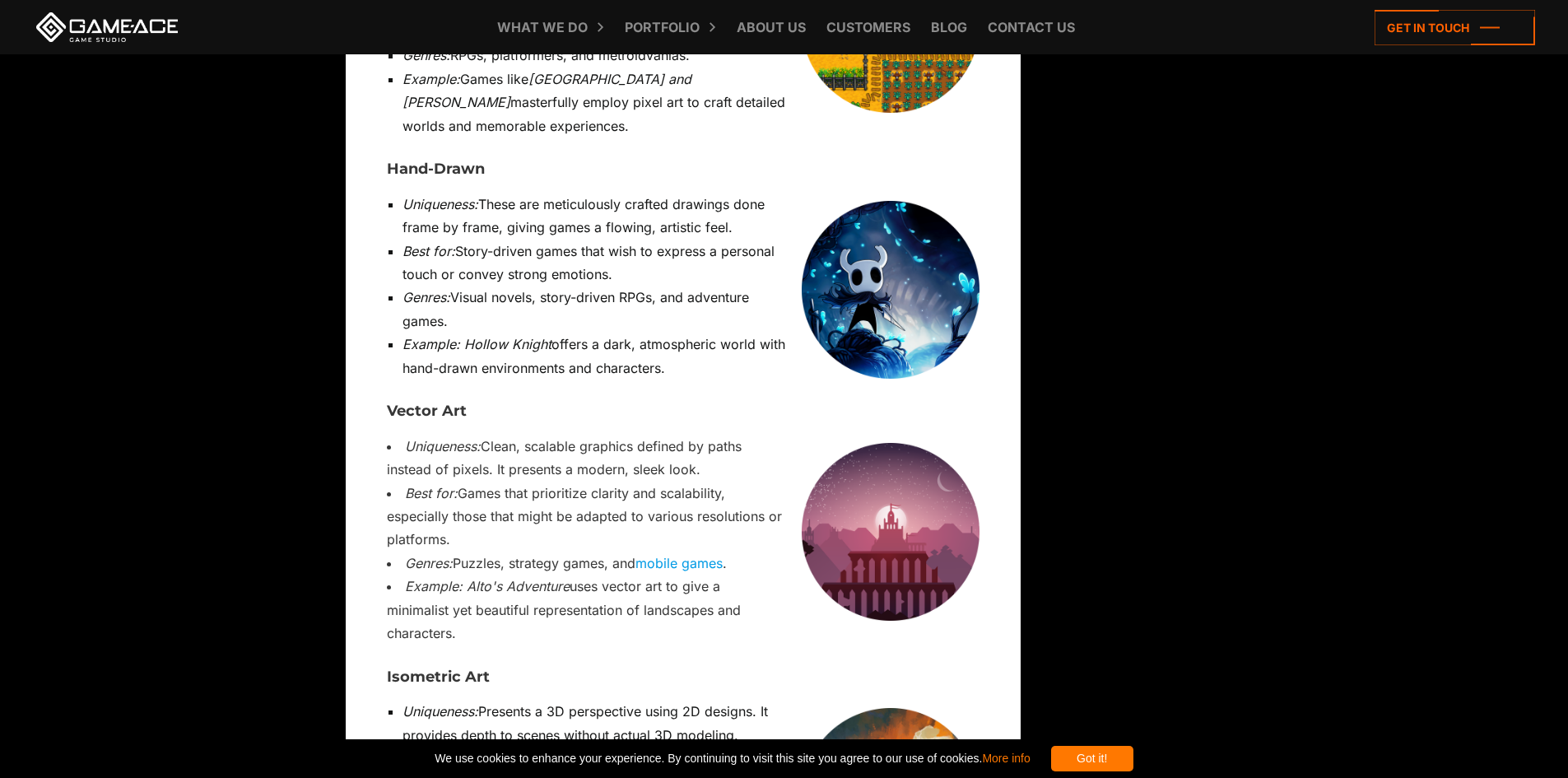
drag, startPoint x: 538, startPoint y: 366, endPoint x: 595, endPoint y: 378, distance: 58.2
click at [595, 552] on li "Genres: Puzzles, strategy games, and mobile games ." at bounding box center [683, 563] width 593 height 23
click at [596, 552] on li "Genres: Puzzles, strategy games, and mobile games ." at bounding box center [683, 563] width 593 height 23
drag, startPoint x: 596, startPoint y: 378, endPoint x: 526, endPoint y: 343, distance: 78.3
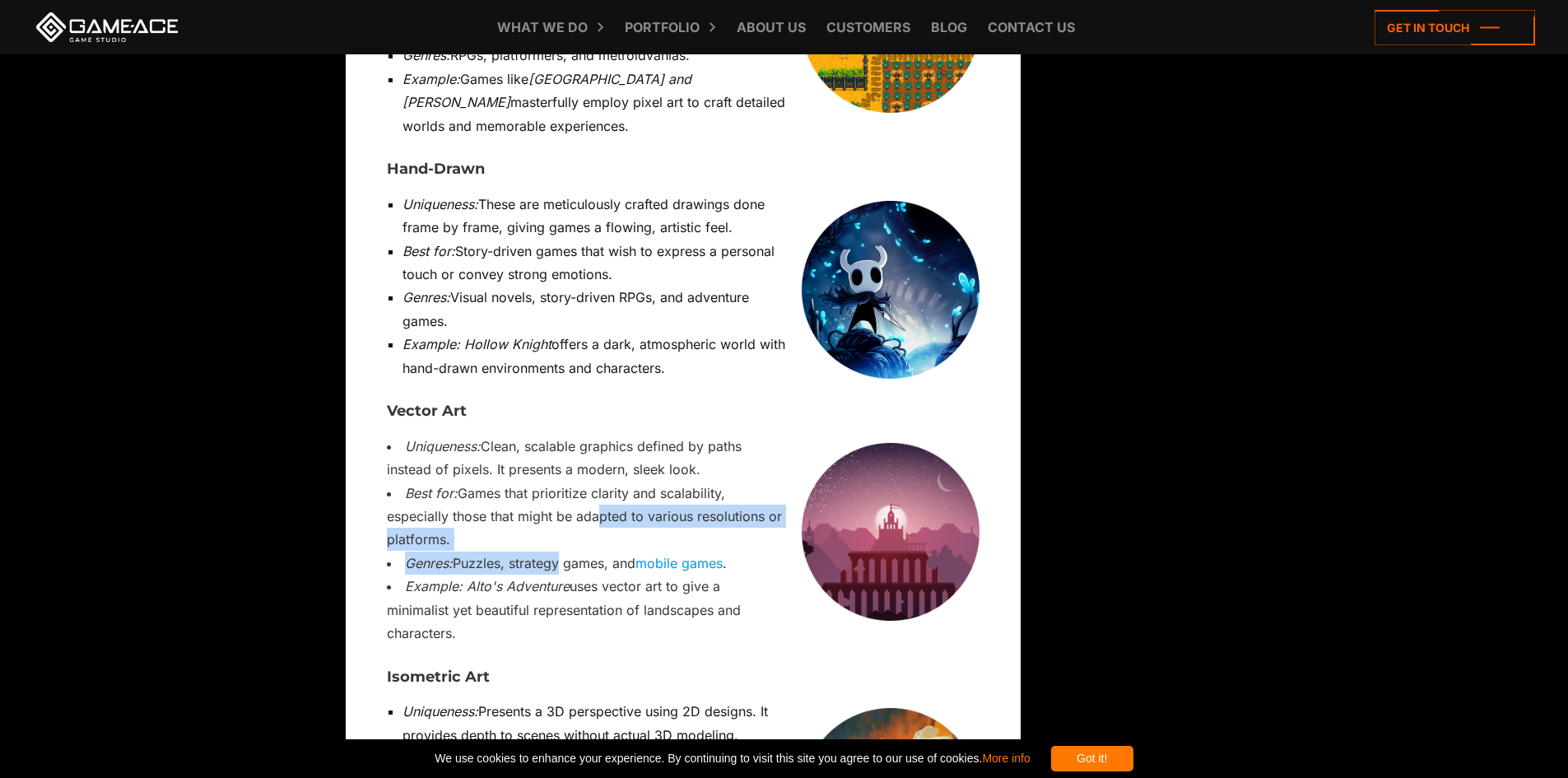
click at [520, 482] on li "Best for: Games that prioritize clarity and scalability, especially those that …" at bounding box center [683, 516] width 593 height 70
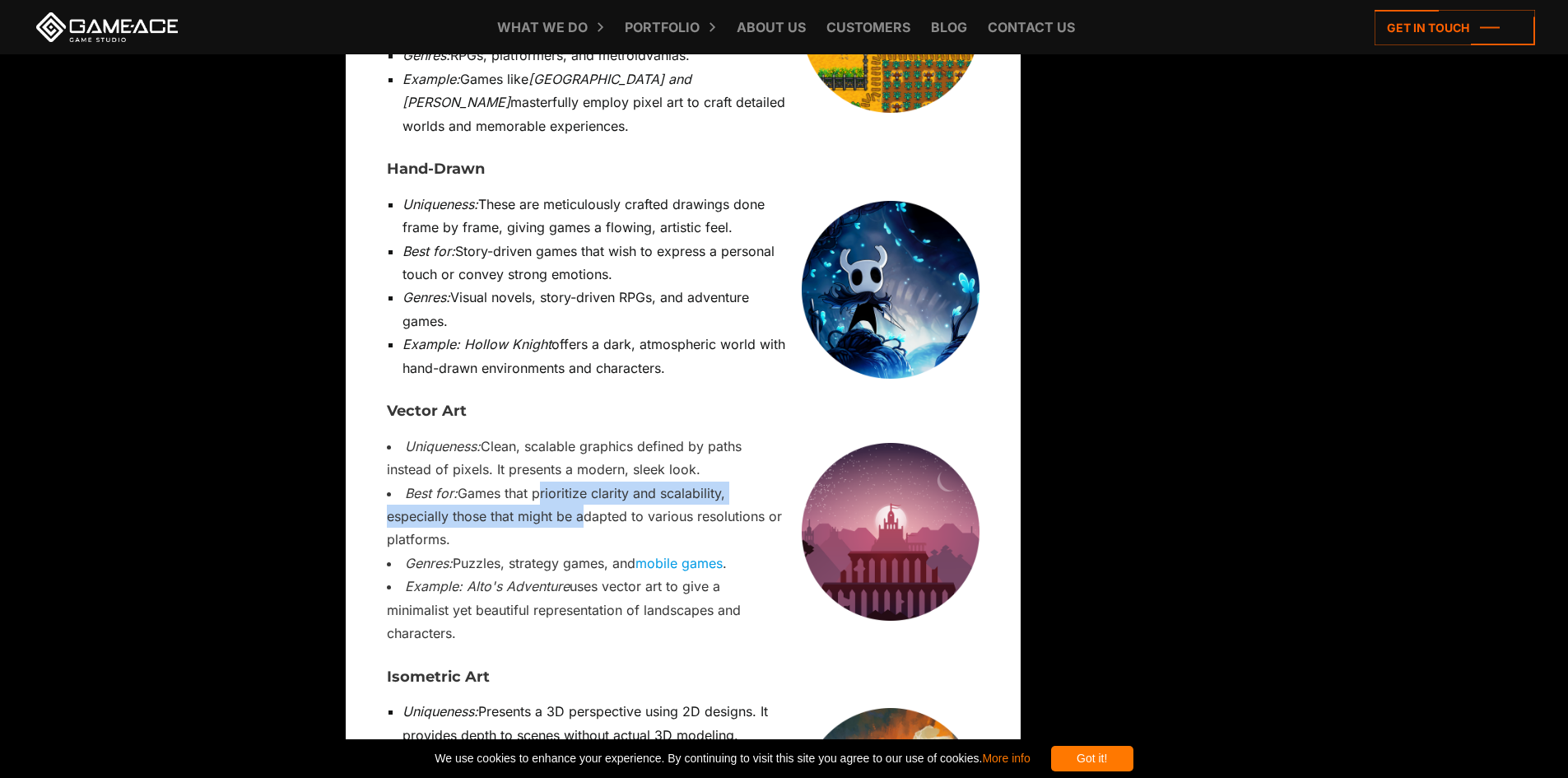
drag, startPoint x: 520, startPoint y: 323, endPoint x: 505, endPoint y: 354, distance: 34.4
click at [505, 482] on li "Best for: Games that prioritize clarity and scalability, especially those that …" at bounding box center [683, 516] width 593 height 70
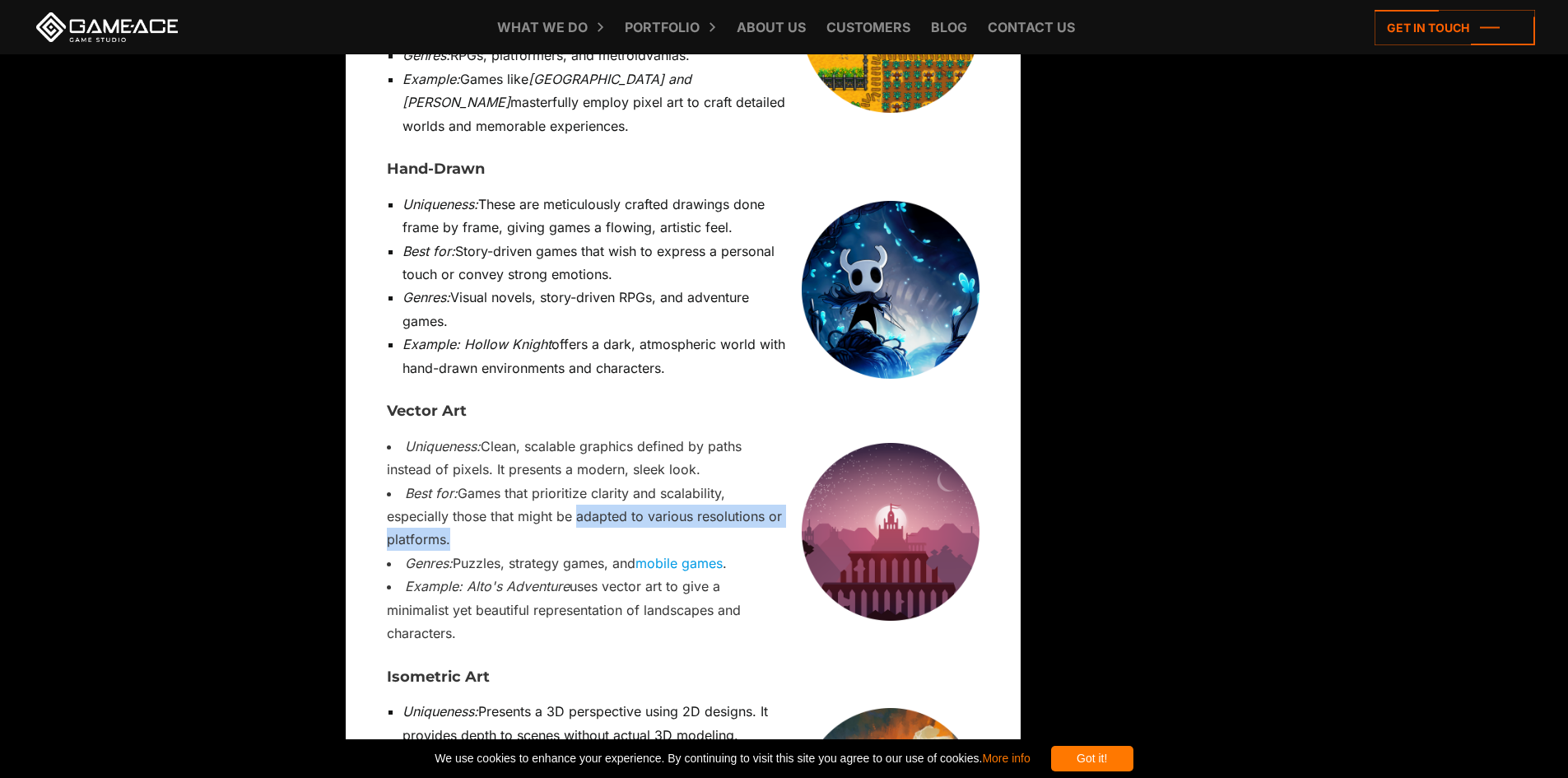
drag, startPoint x: 505, startPoint y: 354, endPoint x: 781, endPoint y: 360, distance: 276.1
click at [781, 482] on li "Best for: Games that prioritize clarity and scalability, especially those that …" at bounding box center [683, 516] width 593 height 70
click at [774, 482] on li "Best for: Games that prioritize clarity and scalability, especially those that …" at bounding box center [683, 516] width 593 height 70
drag, startPoint x: 774, startPoint y: 360, endPoint x: 499, endPoint y: 356, distance: 275.0
click at [499, 482] on li "Best for: Games that prioritize clarity and scalability, especially those that …" at bounding box center [683, 516] width 593 height 70
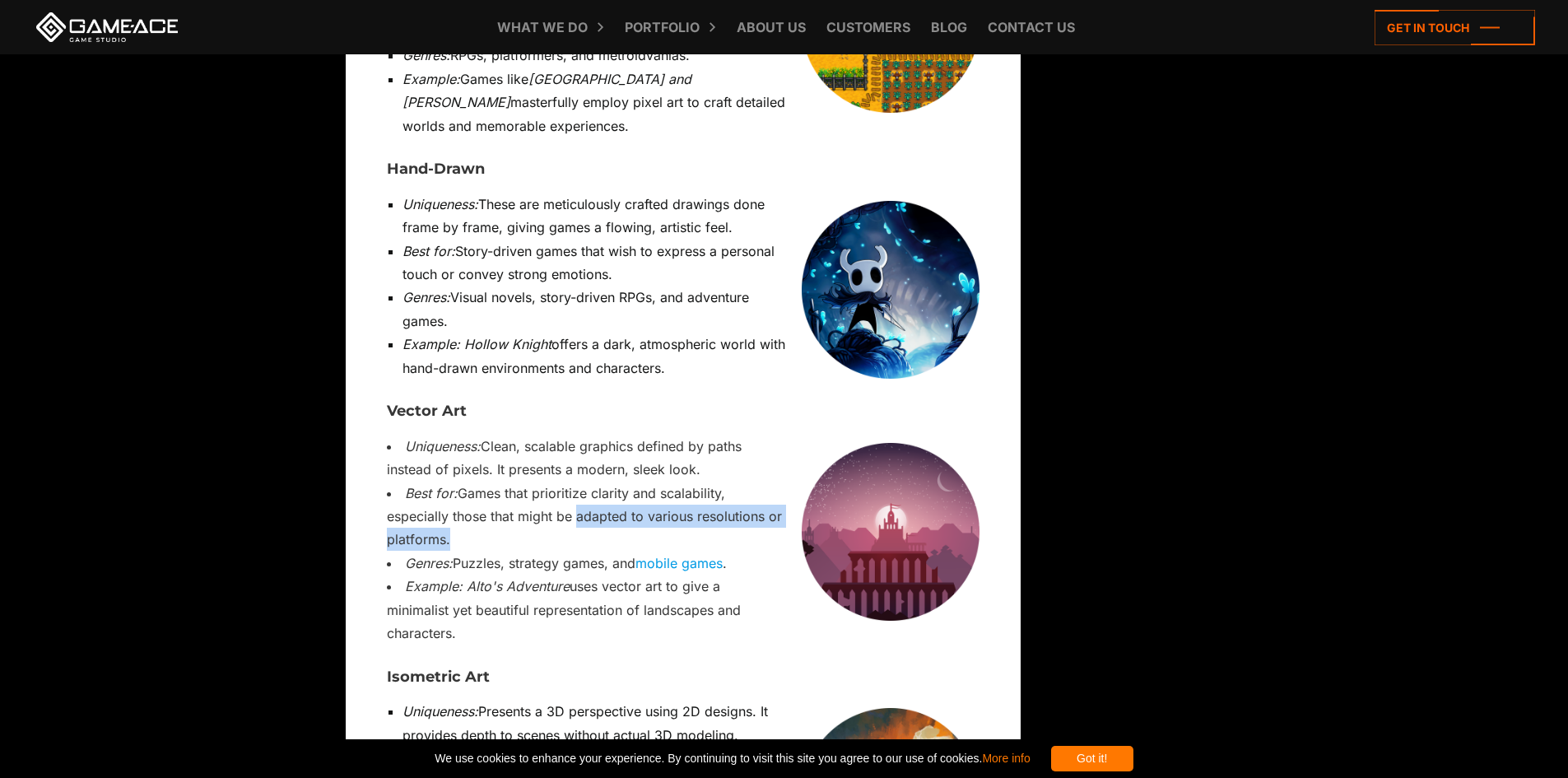
click at [499, 482] on li "Best for: Games that prioritize clarity and scalability, especially those that …" at bounding box center [683, 516] width 593 height 70
drag, startPoint x: 658, startPoint y: 312, endPoint x: 452, endPoint y: 287, distance: 207.5
click at [452, 434] on li "Uniqueness: Clean, scalable graphics defined by paths instead of pixels. It pre…" at bounding box center [683, 458] width 593 height 47
click at [452, 438] on em "Uniqueness:" at bounding box center [442, 446] width 76 height 16
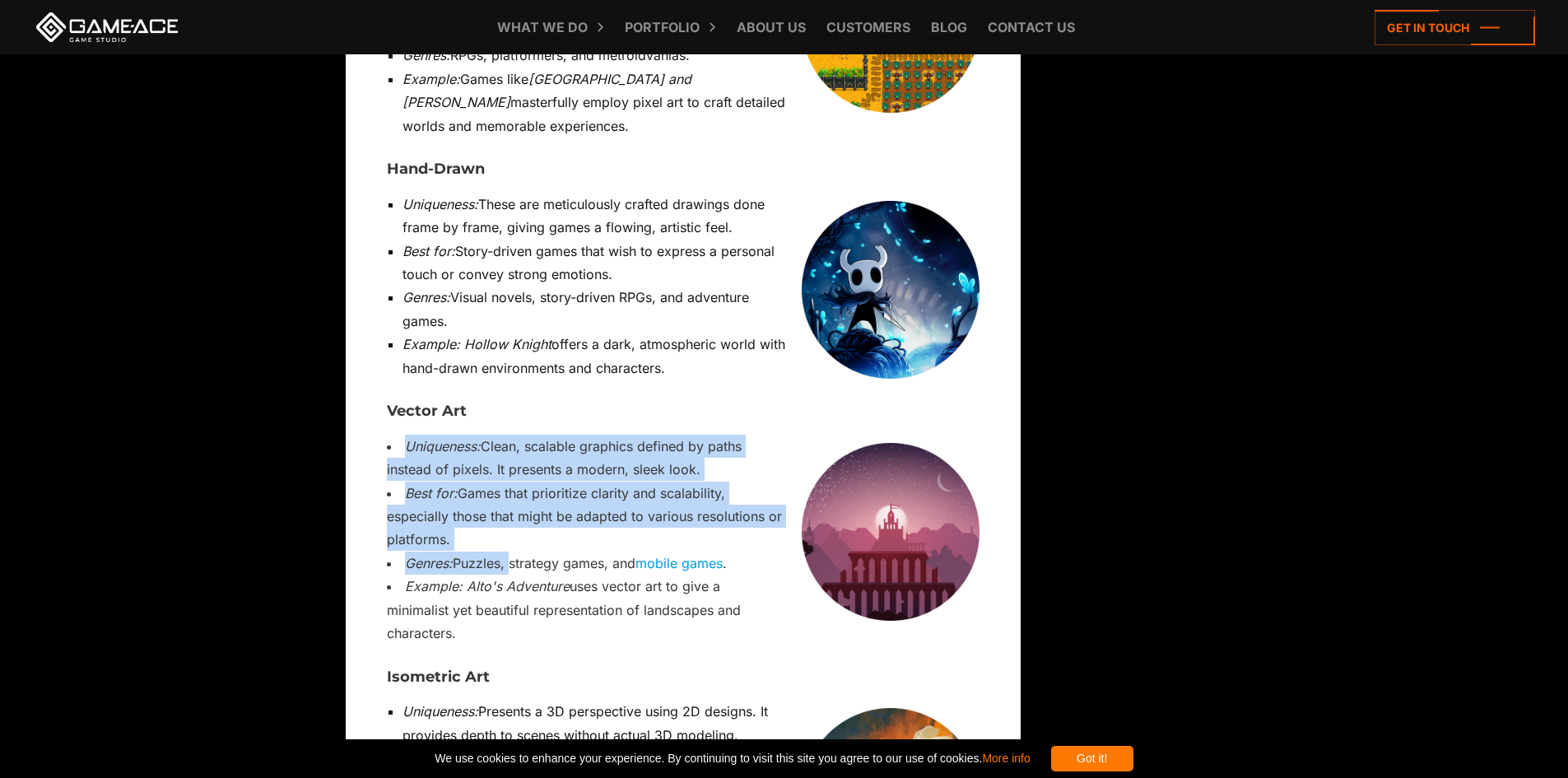
drag, startPoint x: 452, startPoint y: 287, endPoint x: 487, endPoint y: 385, distance: 104.1
click at [488, 552] on li "Genres: Puzzles, strategy games, and mobile games ." at bounding box center [683, 563] width 593 height 23
drag, startPoint x: 488, startPoint y: 385, endPoint x: 473, endPoint y: 282, distance: 104.1
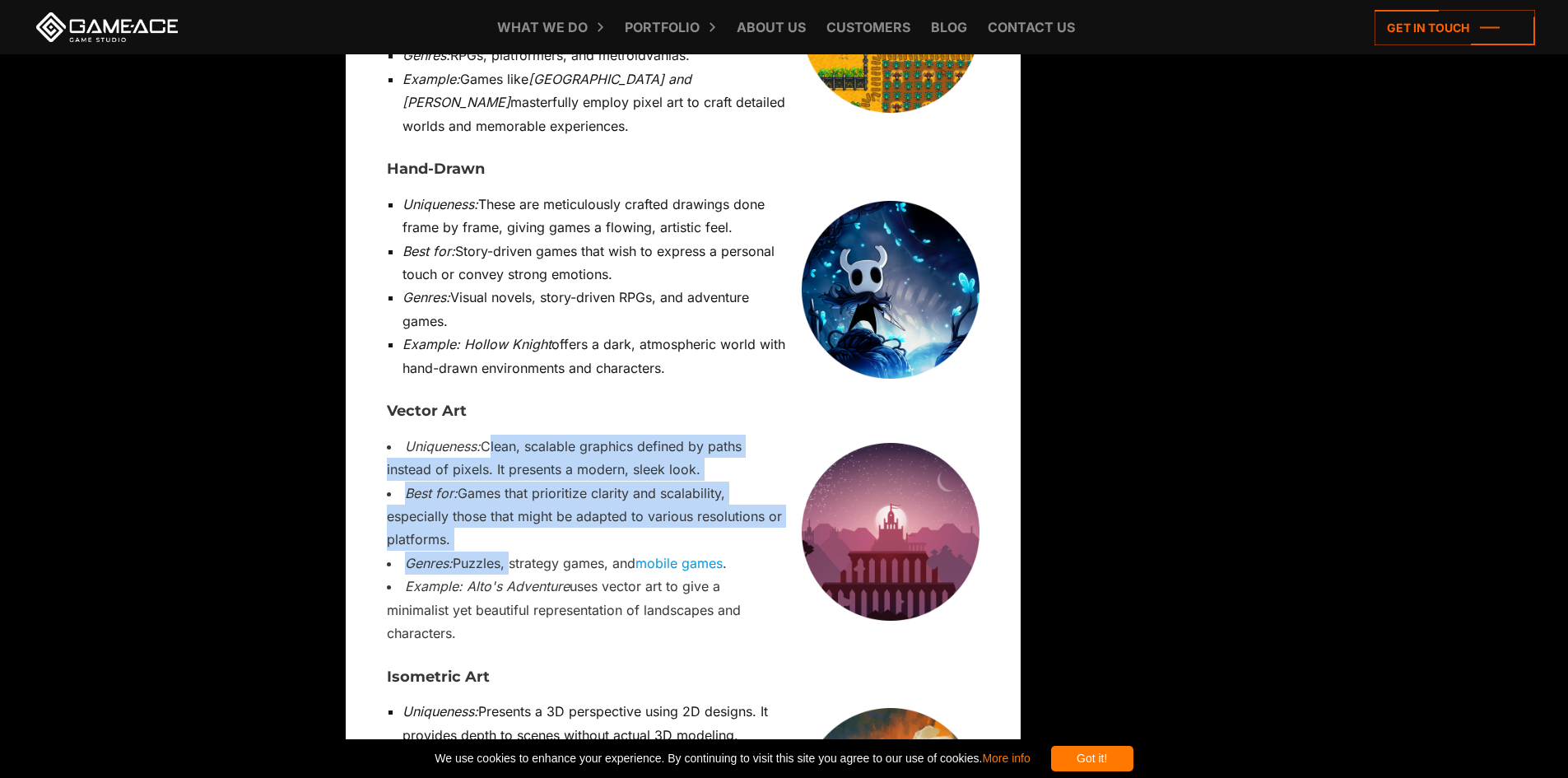
click at [473, 434] on li "Uniqueness: Clean, scalable graphics defined by paths instead of pixels. It pre…" at bounding box center [683, 458] width 593 height 47
drag, startPoint x: 473, startPoint y: 282, endPoint x: 476, endPoint y: 362, distance: 80.1
click at [476, 482] on li "Best for: Games that prioritize clarity and scalability, especially those that …" at bounding box center [683, 516] width 593 height 70
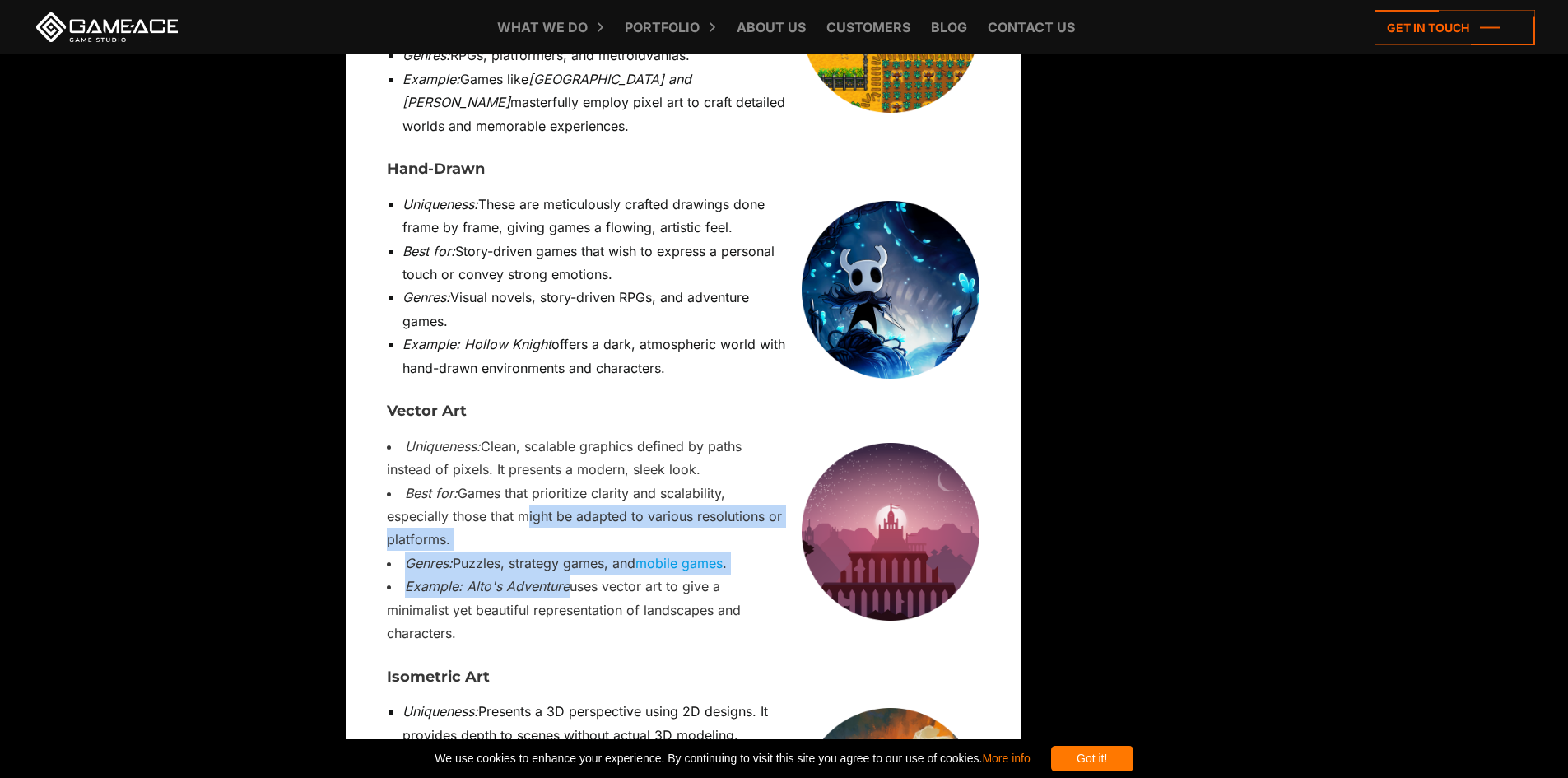
drag, startPoint x: 476, startPoint y: 362, endPoint x: 485, endPoint y: 399, distance: 38.1
click at [486, 578] on em "Alto's Adventure" at bounding box center [518, 586] width 103 height 16
drag, startPoint x: 764, startPoint y: 432, endPoint x: 715, endPoint y: 345, distance: 99.8
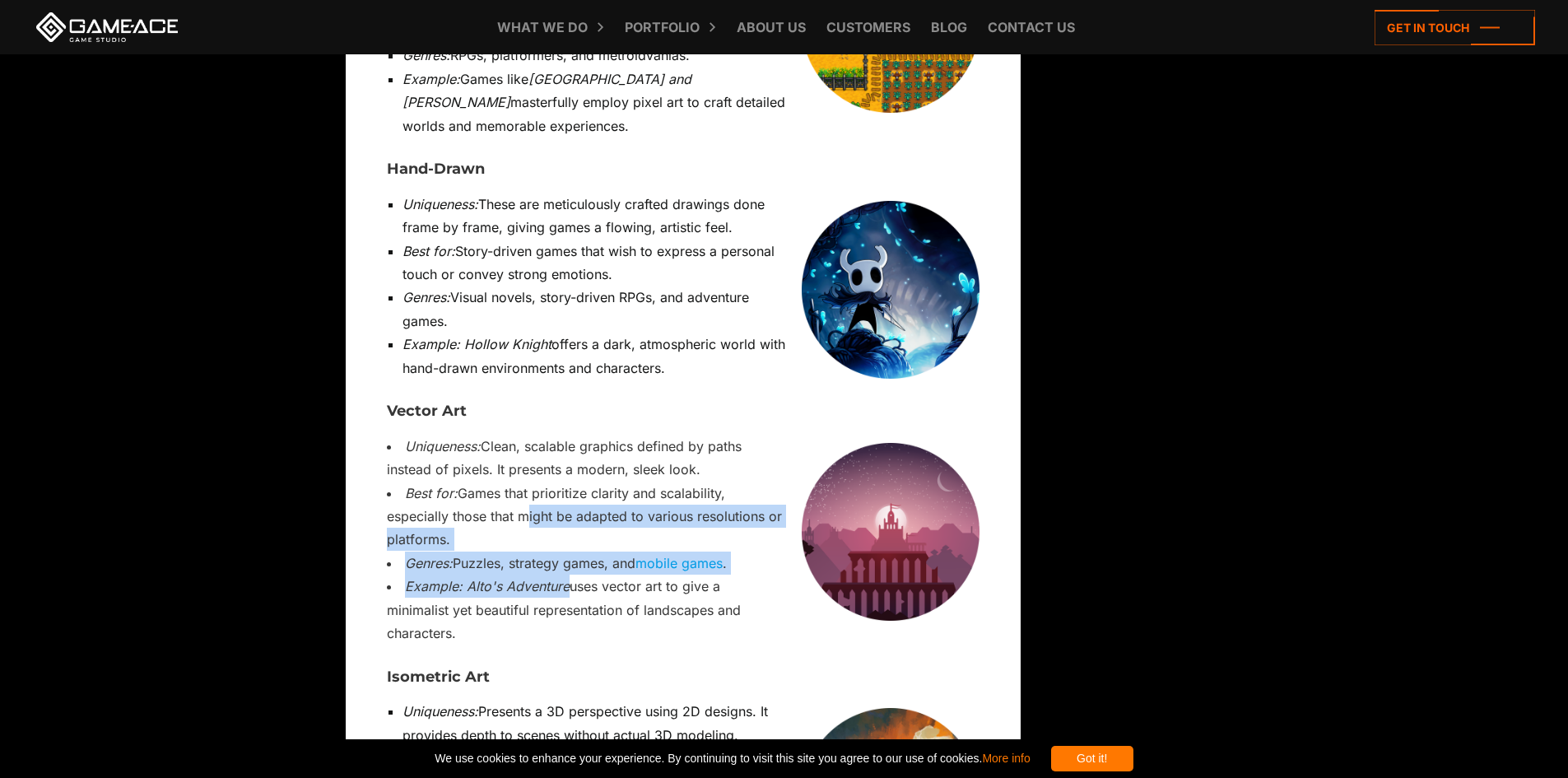
click at [715, 482] on li "Best for: Games that prioritize clarity and scalability, especially those that …" at bounding box center [683, 516] width 593 height 70
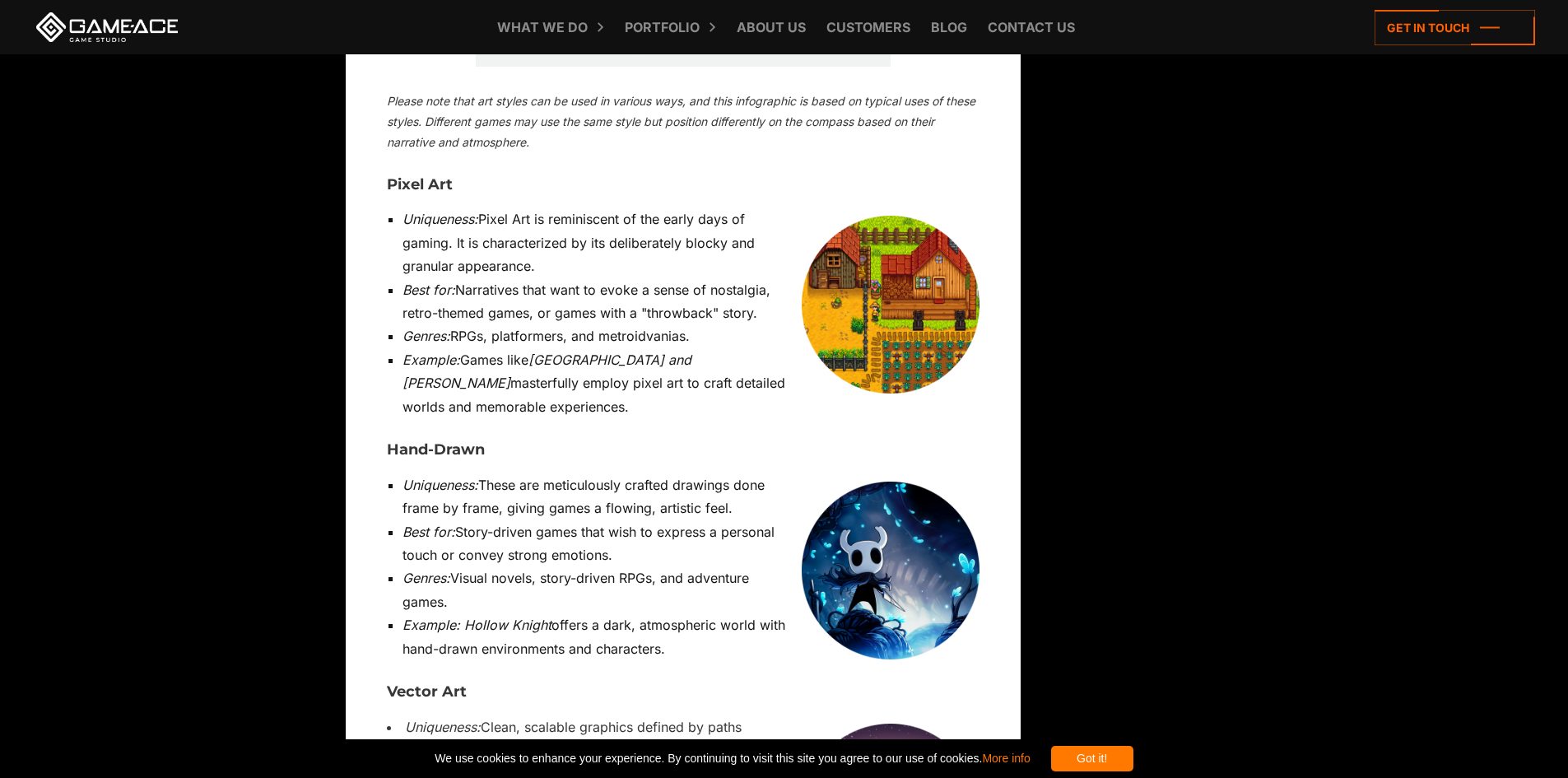
scroll to position [5347, 0]
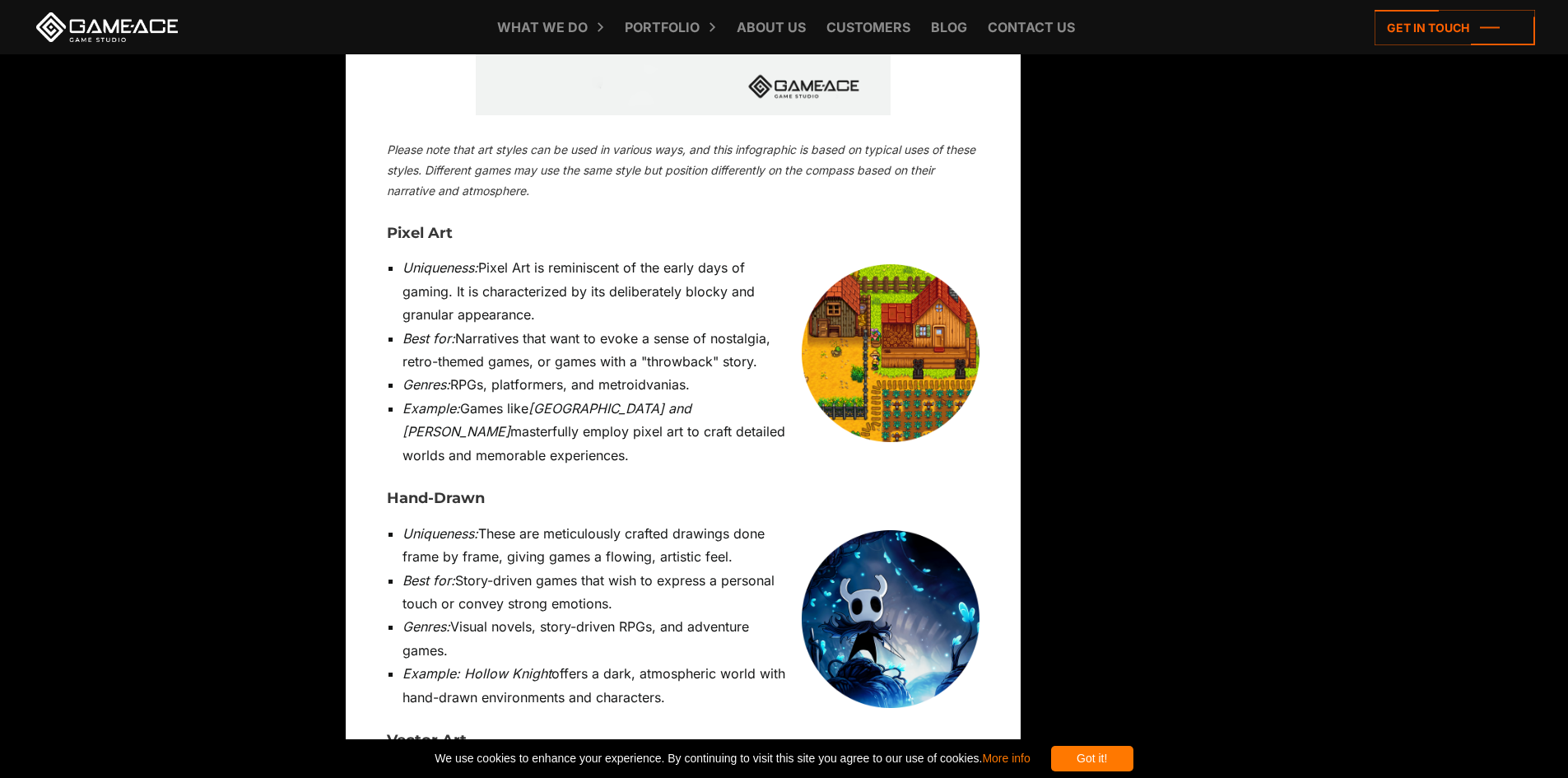
drag, startPoint x: 517, startPoint y: 356, endPoint x: 702, endPoint y: 534, distance: 256.7
click at [702, 662] on li "Example: Hollow Knight offers a dark, atmospheric world with hand-drawn environ…" at bounding box center [691, 685] width 577 height 47
drag, startPoint x: 691, startPoint y: 536, endPoint x: 682, endPoint y: 497, distance: 40.0
click at [682, 522] on ul "Uniqueness: These are meticulously crafted drawings done frame by frame, giving…" at bounding box center [683, 615] width 593 height 188
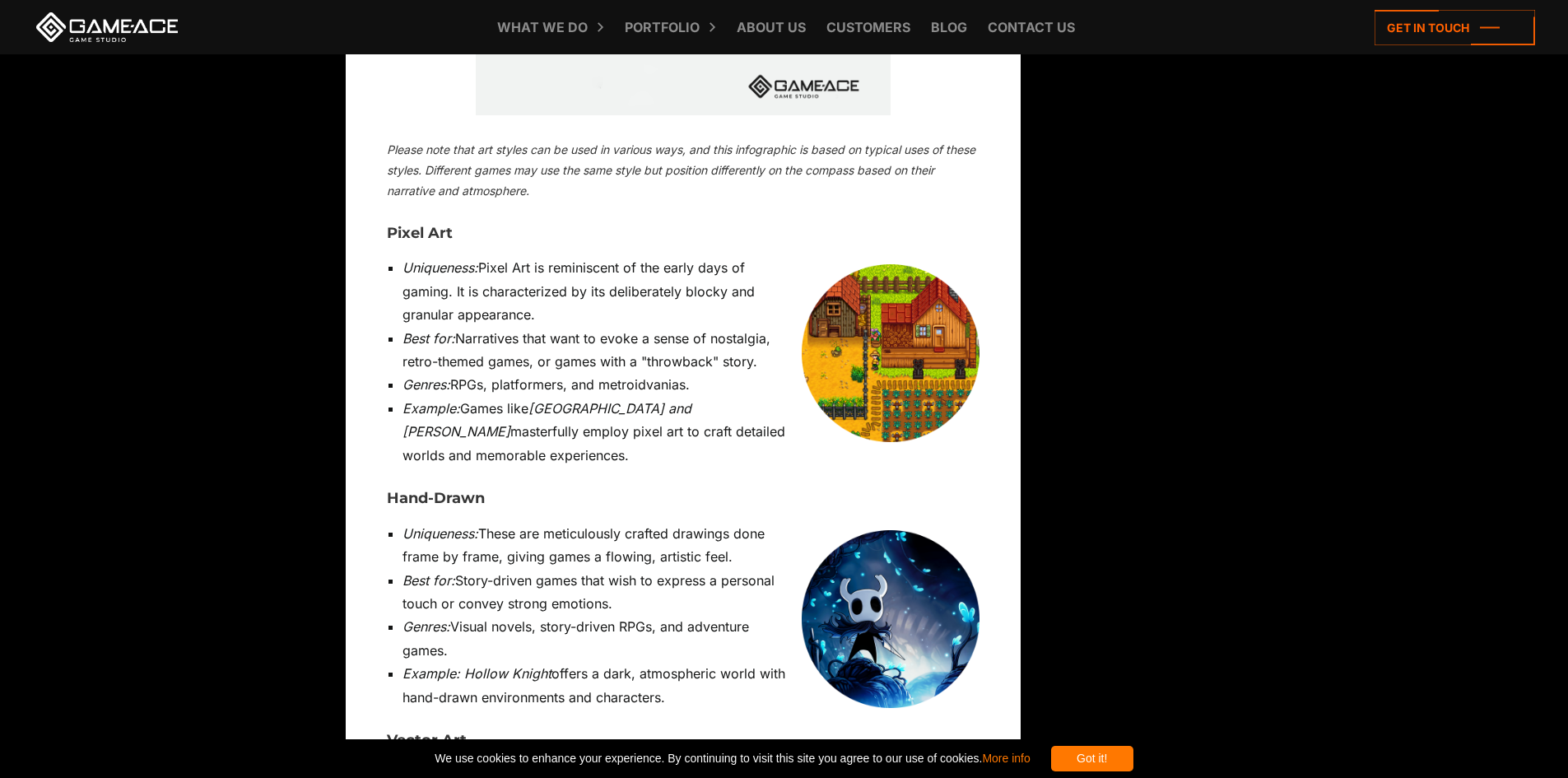
click at [682, 615] on li "Genres: Visual novels, story-driven RPGs, and adventure games." at bounding box center [691, 638] width 577 height 47
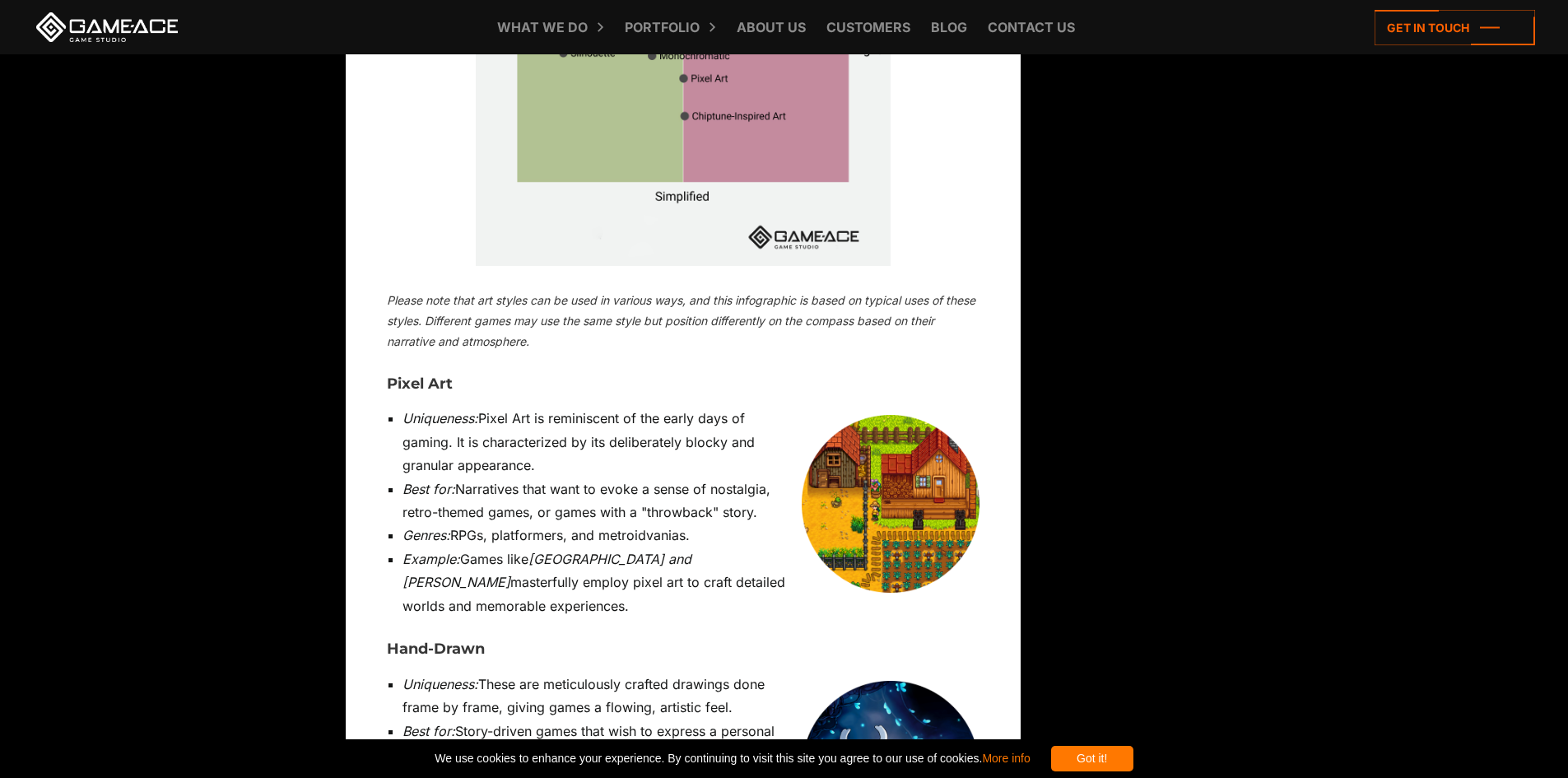
scroll to position [5183, 0]
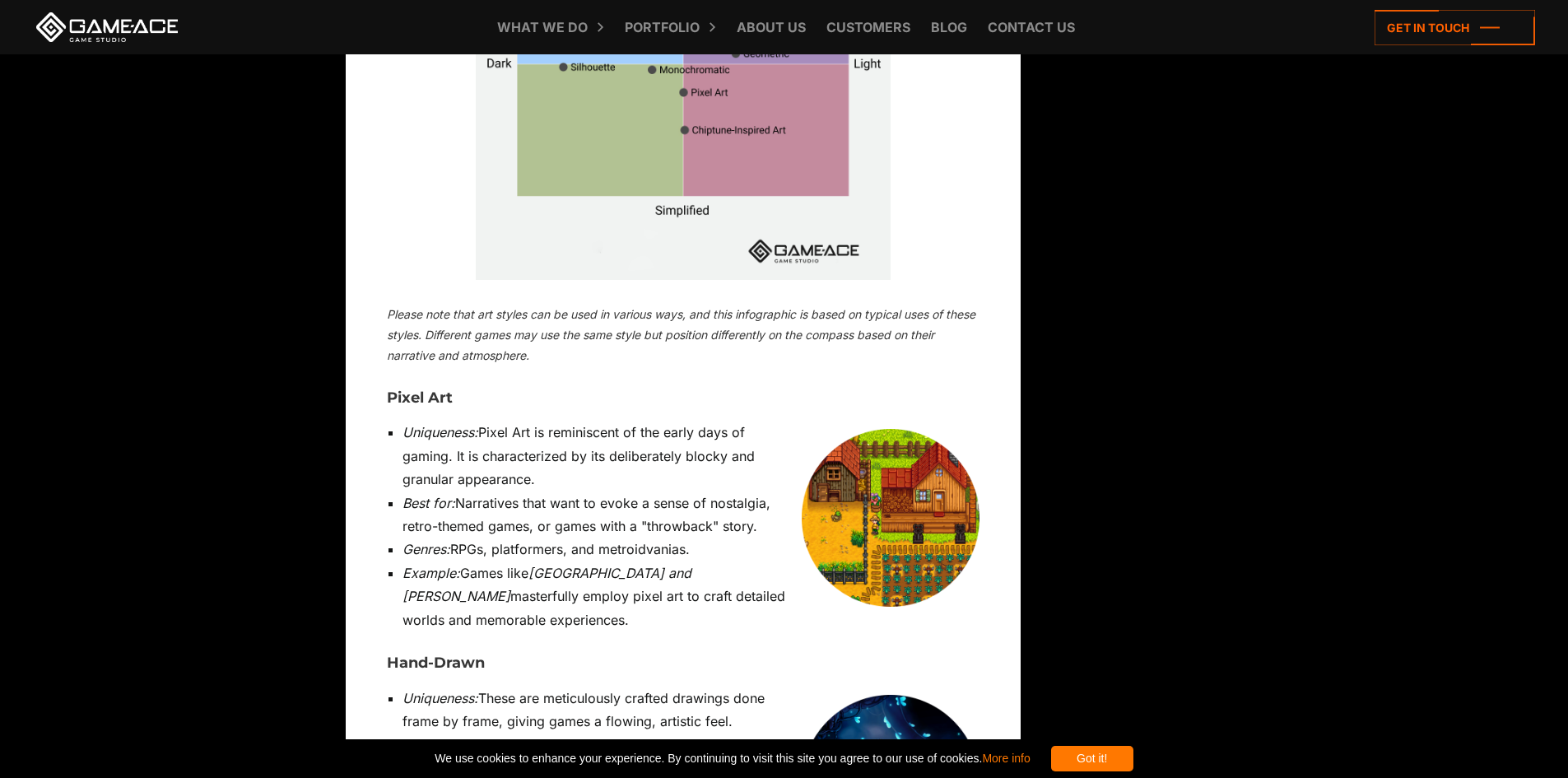
drag, startPoint x: 625, startPoint y: 425, endPoint x: 620, endPoint y: 459, distance: 34.4
click at [620, 562] on li "Example: Games like Stardew Valley and [PERSON_NAME] masterfully employ pixel a…" at bounding box center [691, 596] width 577 height 70
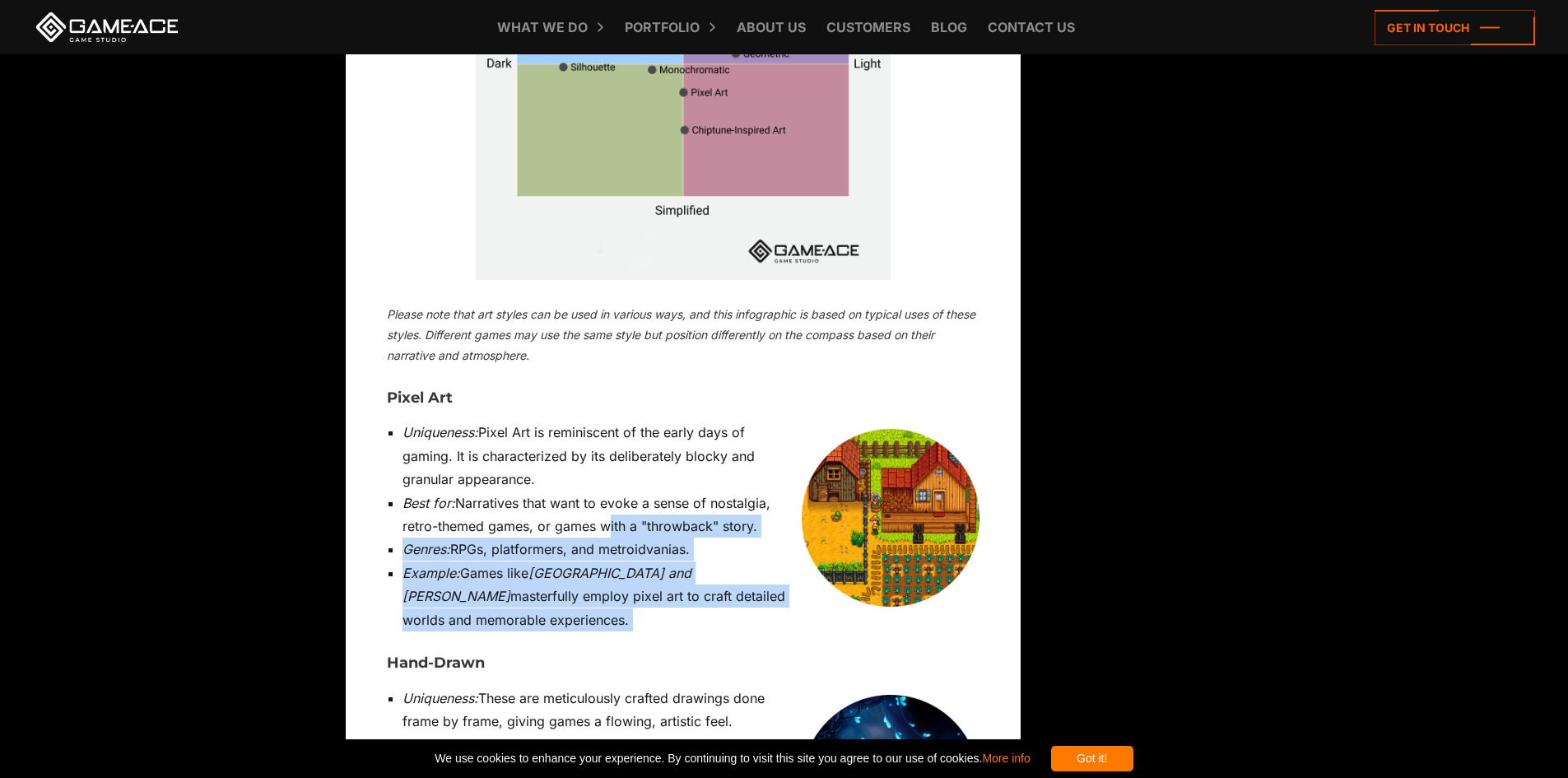
drag, startPoint x: 620, startPoint y: 459, endPoint x: 618, endPoint y: 358, distance: 101.0
click at [618, 421] on ul "Uniqueness: Pixel Art is reminiscent of the early days of gaming. It is charact…" at bounding box center [683, 526] width 593 height 211
click at [618, 491] on li "Best for: Narratives that want to evoke a sense of nostalgia, retro-themed game…" at bounding box center [691, 515] width 577 height 47
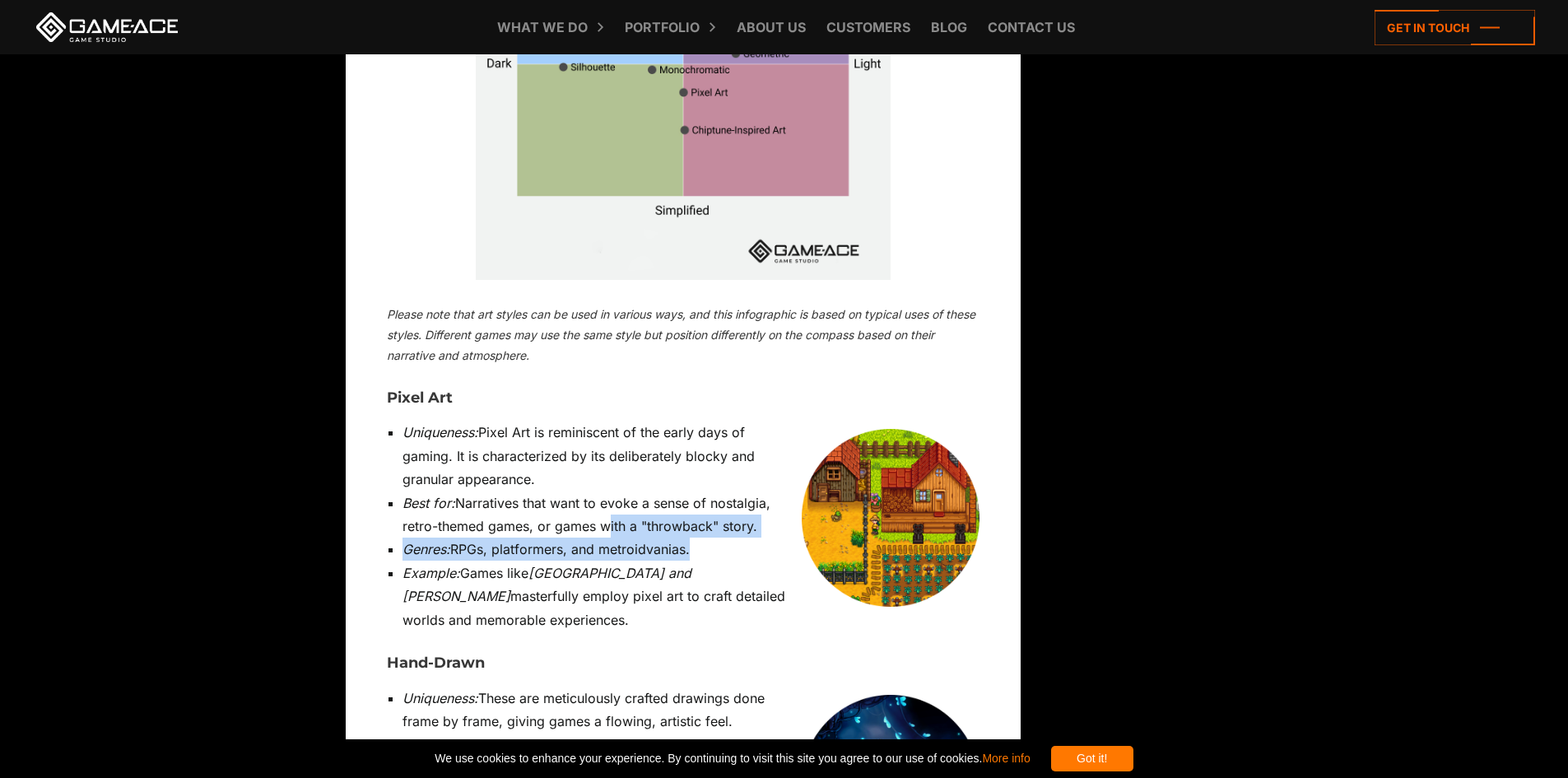
drag, startPoint x: 618, startPoint y: 358, endPoint x: 721, endPoint y: 393, distance: 108.8
click at [721, 421] on ul "Uniqueness: Pixel Art is reminiscent of the early days of gaming. It is charact…" at bounding box center [683, 526] width 593 height 211
click at [721, 538] on li "Genres: RPGs, platformers, and metroidvanias." at bounding box center [691, 549] width 577 height 23
drag, startPoint x: 721, startPoint y: 393, endPoint x: 449, endPoint y: 378, distance: 272.4
click at [449, 538] on li "Genres: RPGs, platformers, and metroidvanias." at bounding box center [691, 549] width 577 height 23
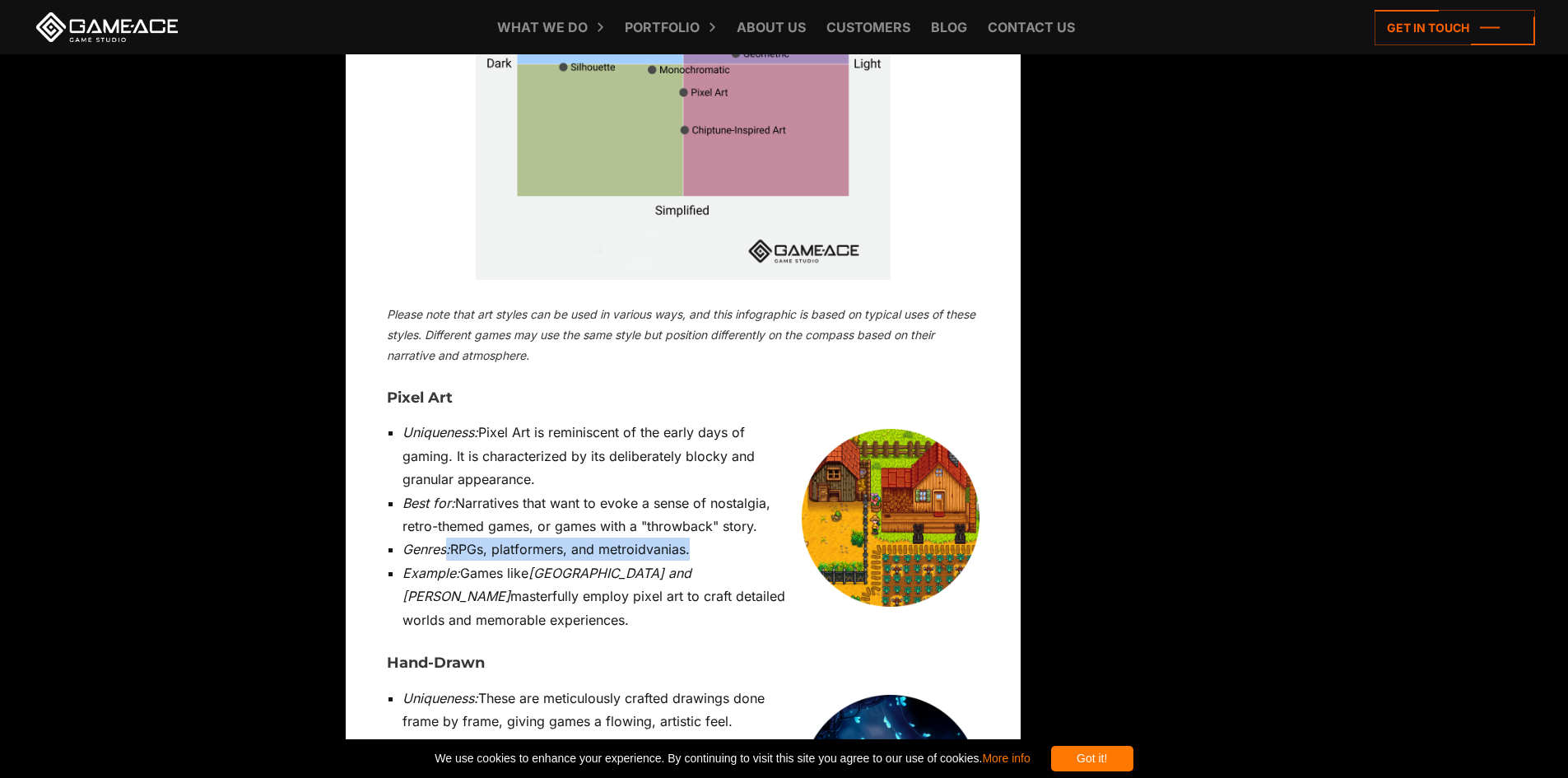
click at [449, 541] on em "Genres:" at bounding box center [426, 549] width 48 height 16
drag, startPoint x: 454, startPoint y: 380, endPoint x: 542, endPoint y: 457, distance: 116.9
click at [542, 456] on ul "Uniqueness: Pixel Art is reminiscent of the early days of gaming. It is charact…" at bounding box center [683, 526] width 593 height 211
click at [542, 562] on li "Example: Games like Stardew Valley and [PERSON_NAME] masterfully employ pixel a…" at bounding box center [691, 596] width 577 height 70
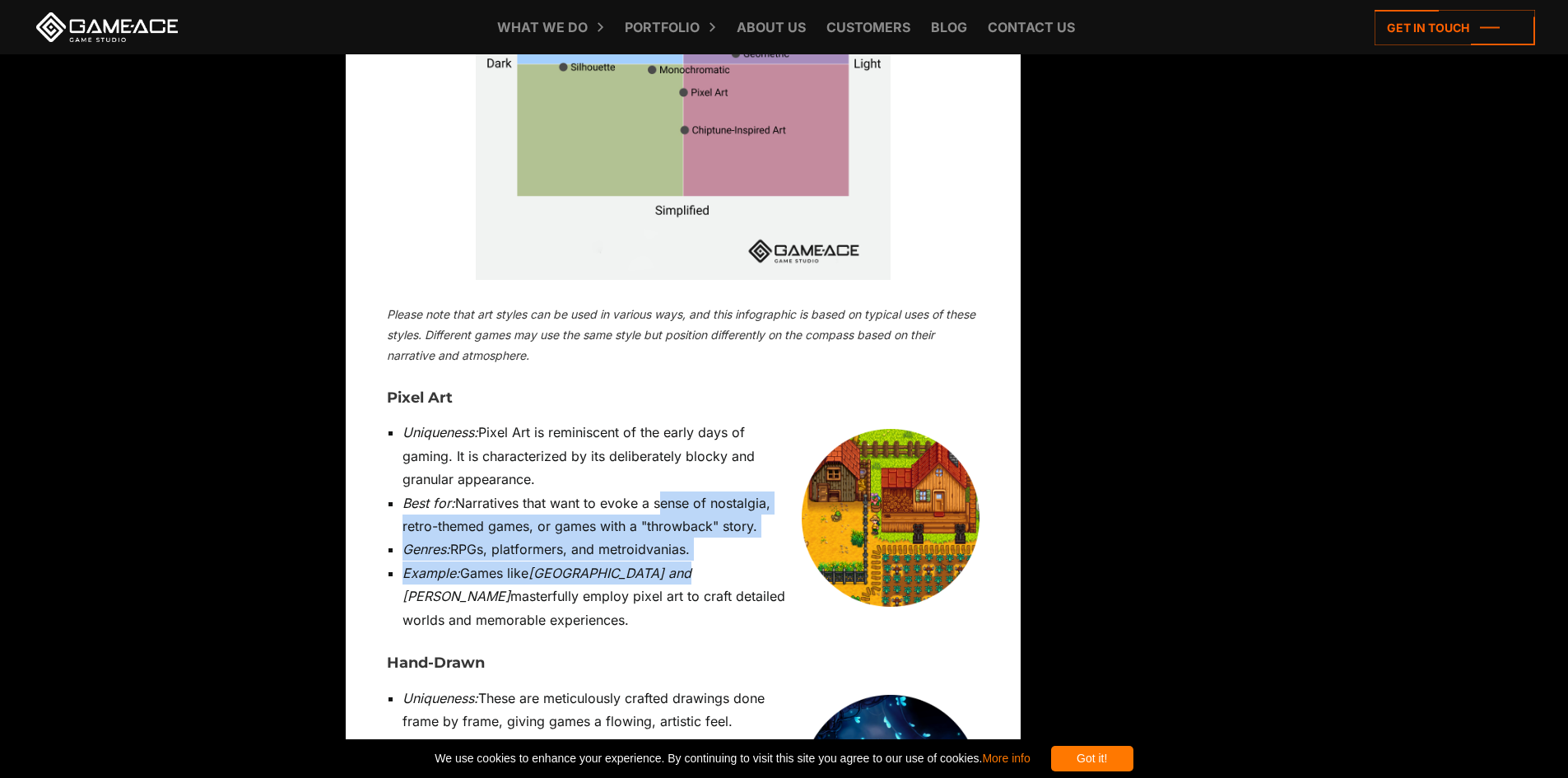
drag, startPoint x: 659, startPoint y: 332, endPoint x: 677, endPoint y: 431, distance: 100.6
click at [677, 431] on ul "Uniqueness: Pixel Art is reminiscent of the early days of gaming. It is charact…" at bounding box center [683, 526] width 593 height 211
click at [677, 562] on li "Example: Games like Stardew Valley and [PERSON_NAME] masterfully employ pixel a…" at bounding box center [691, 596] width 577 height 70
